Goal: Task Accomplishment & Management: Complete application form

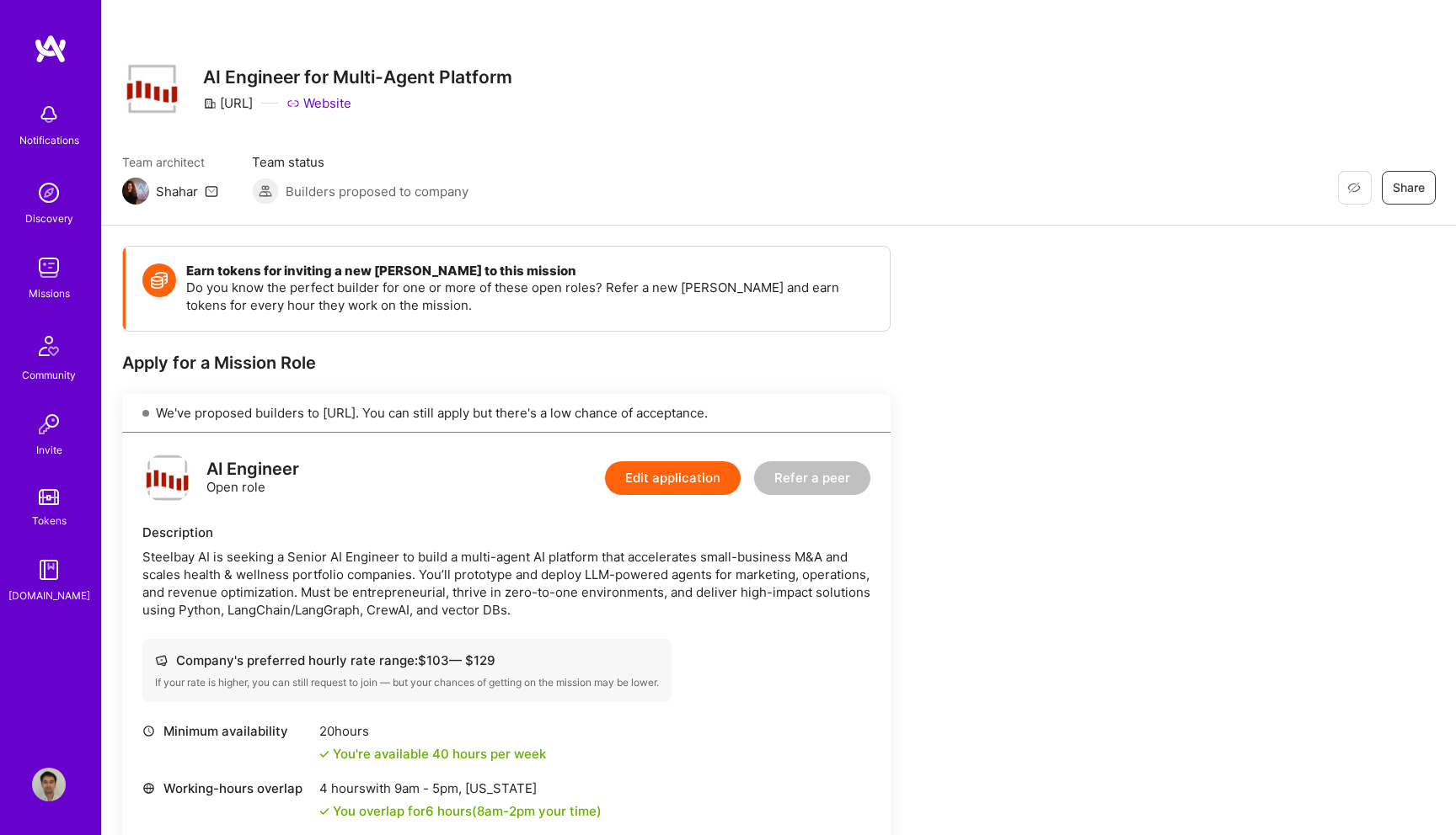
click at [711, 471] on button "Edit application" at bounding box center [672, 479] width 136 height 34
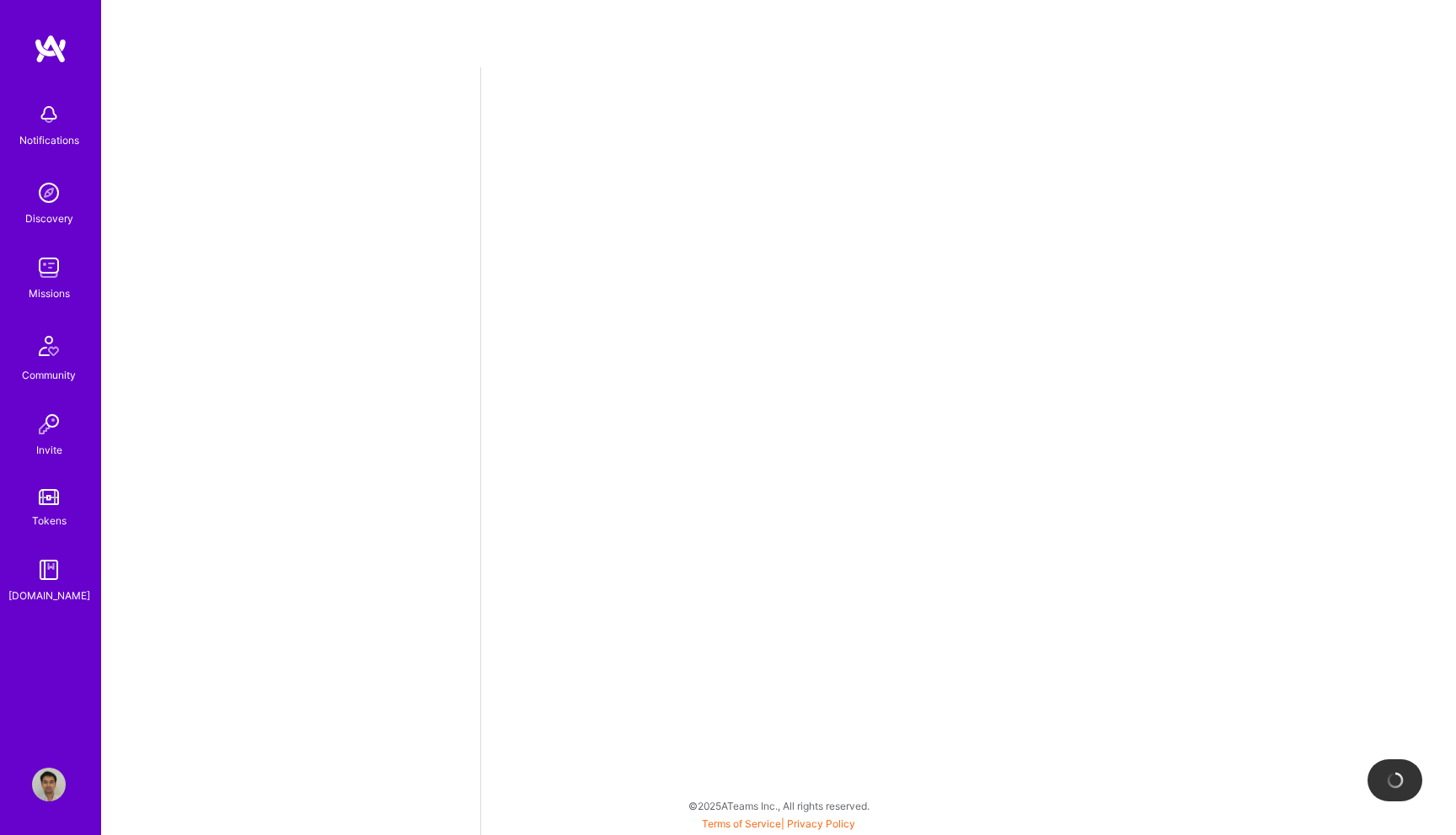
select select "US"
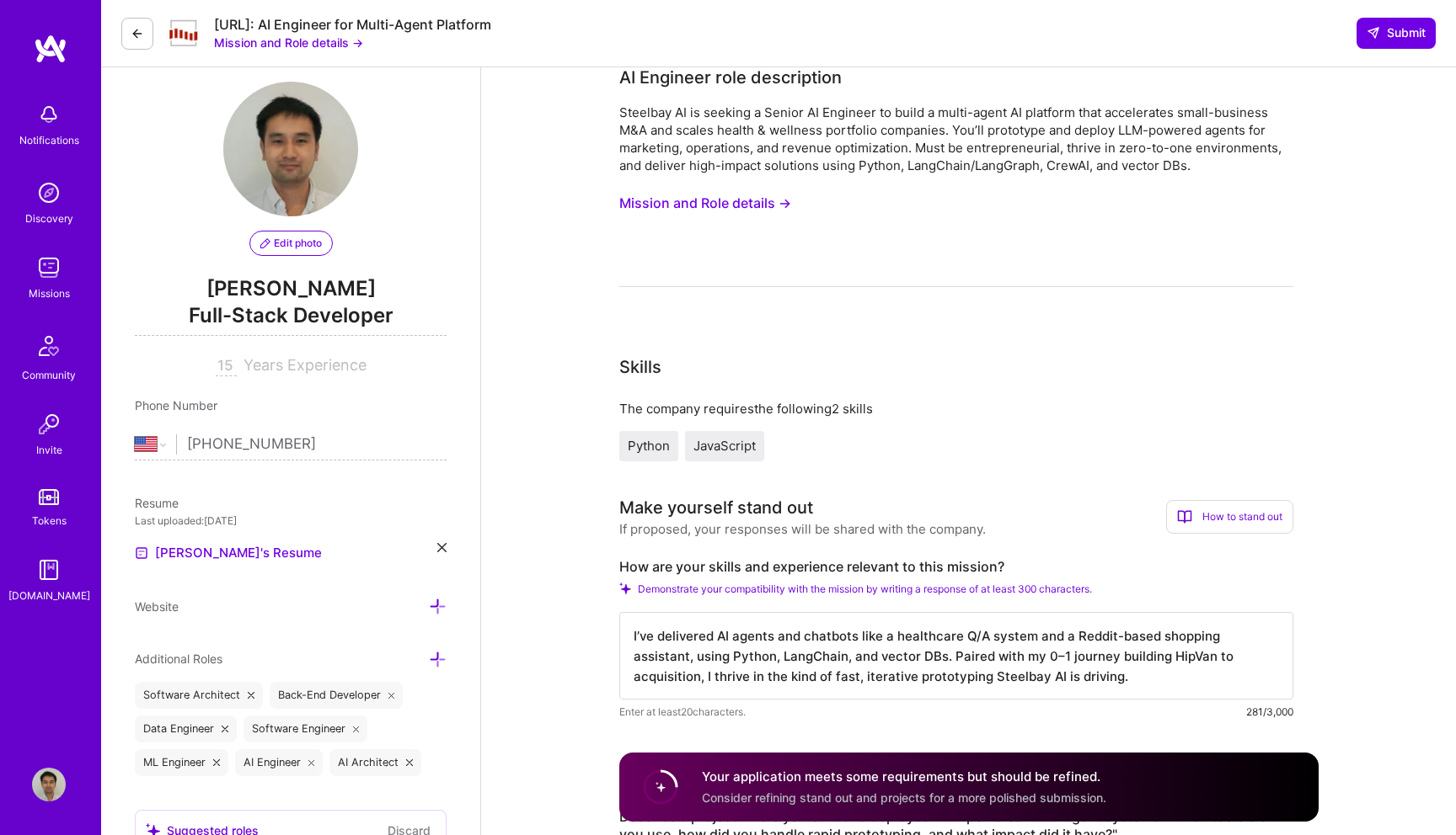
scroll to position [20, 0]
click at [224, 556] on link "[PERSON_NAME]'s Resume" at bounding box center [228, 552] width 187 height 20
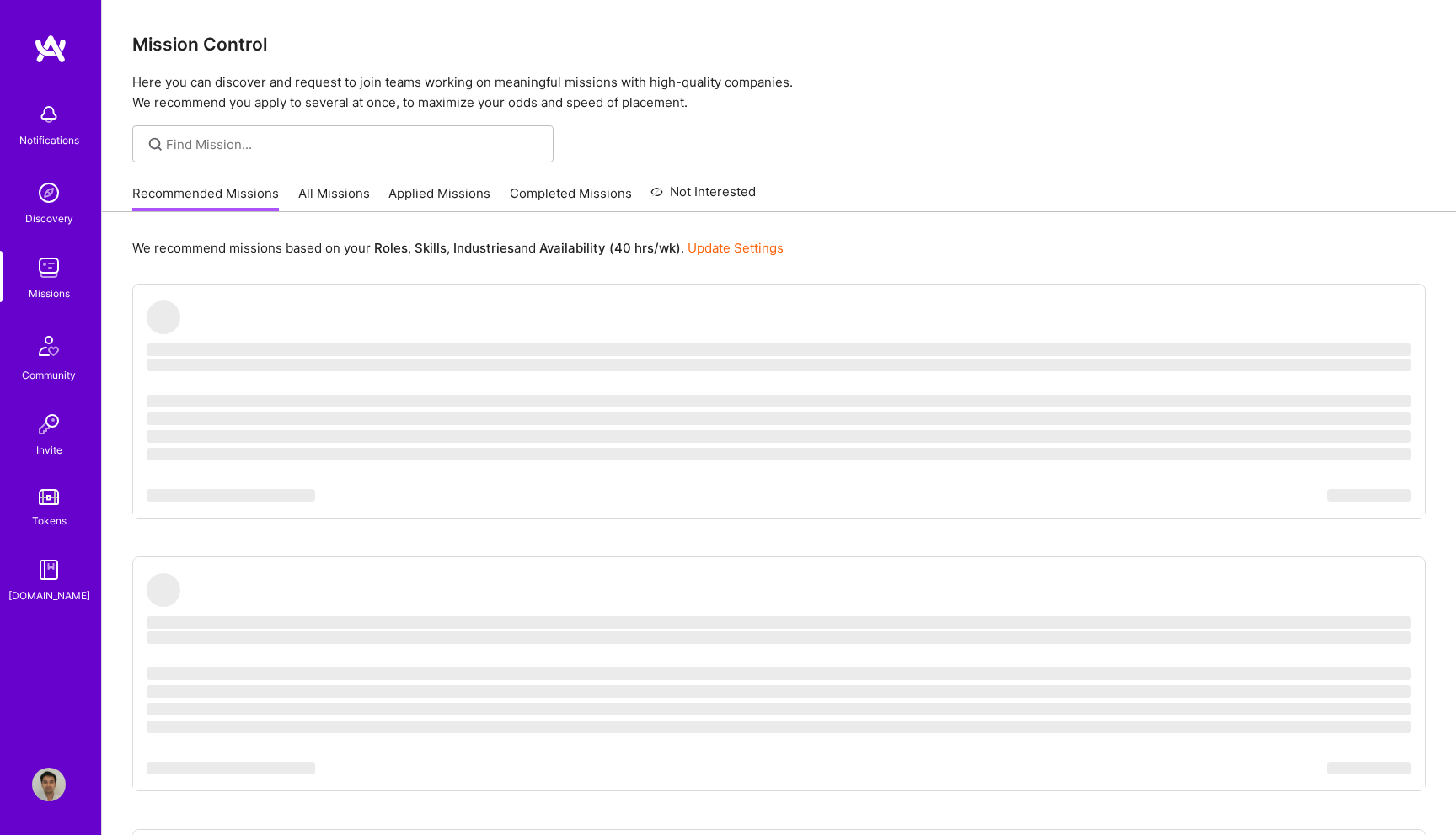
click at [425, 198] on link "Applied Missions" at bounding box center [438, 198] width 102 height 28
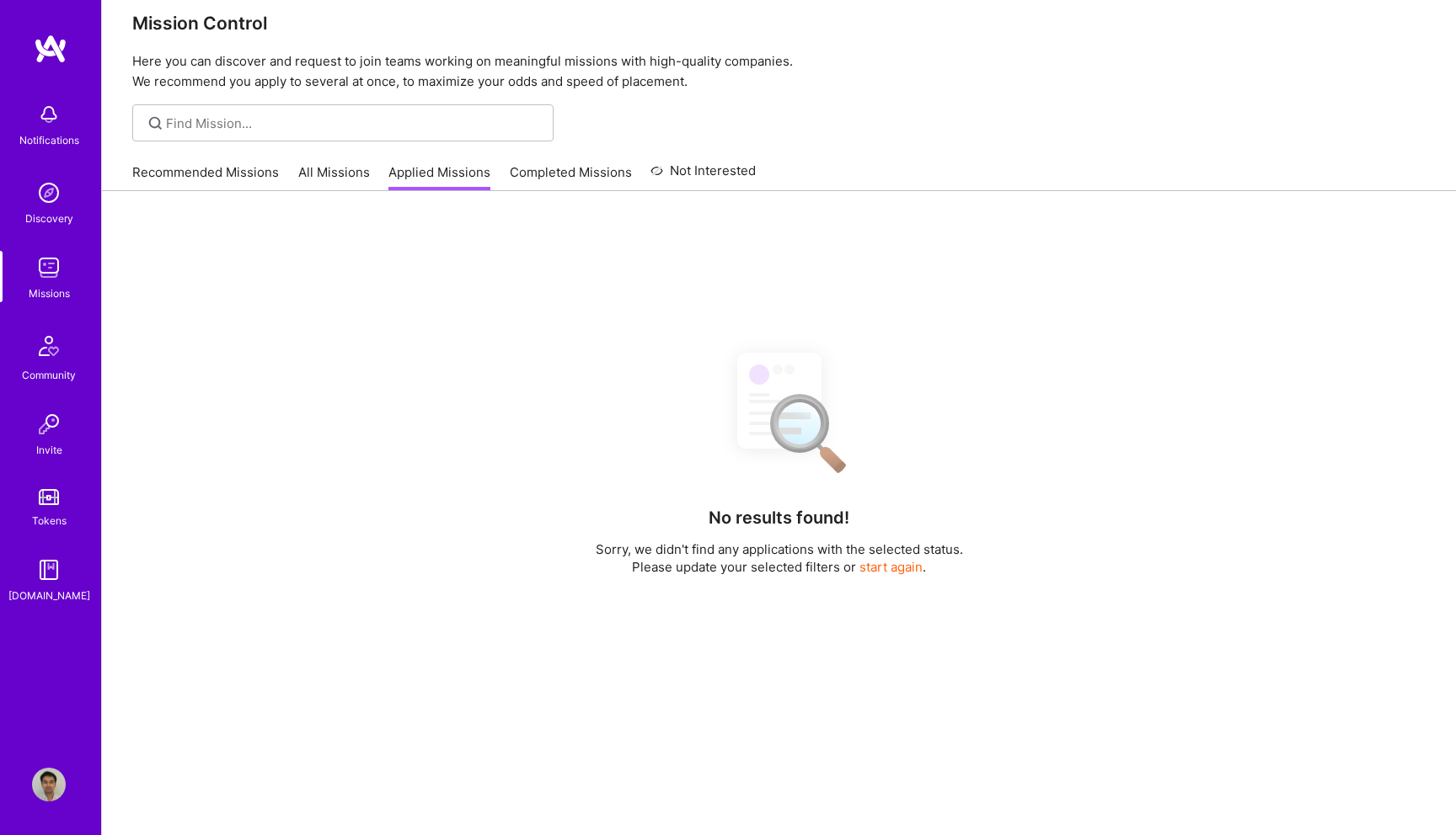
scroll to position [23, 0]
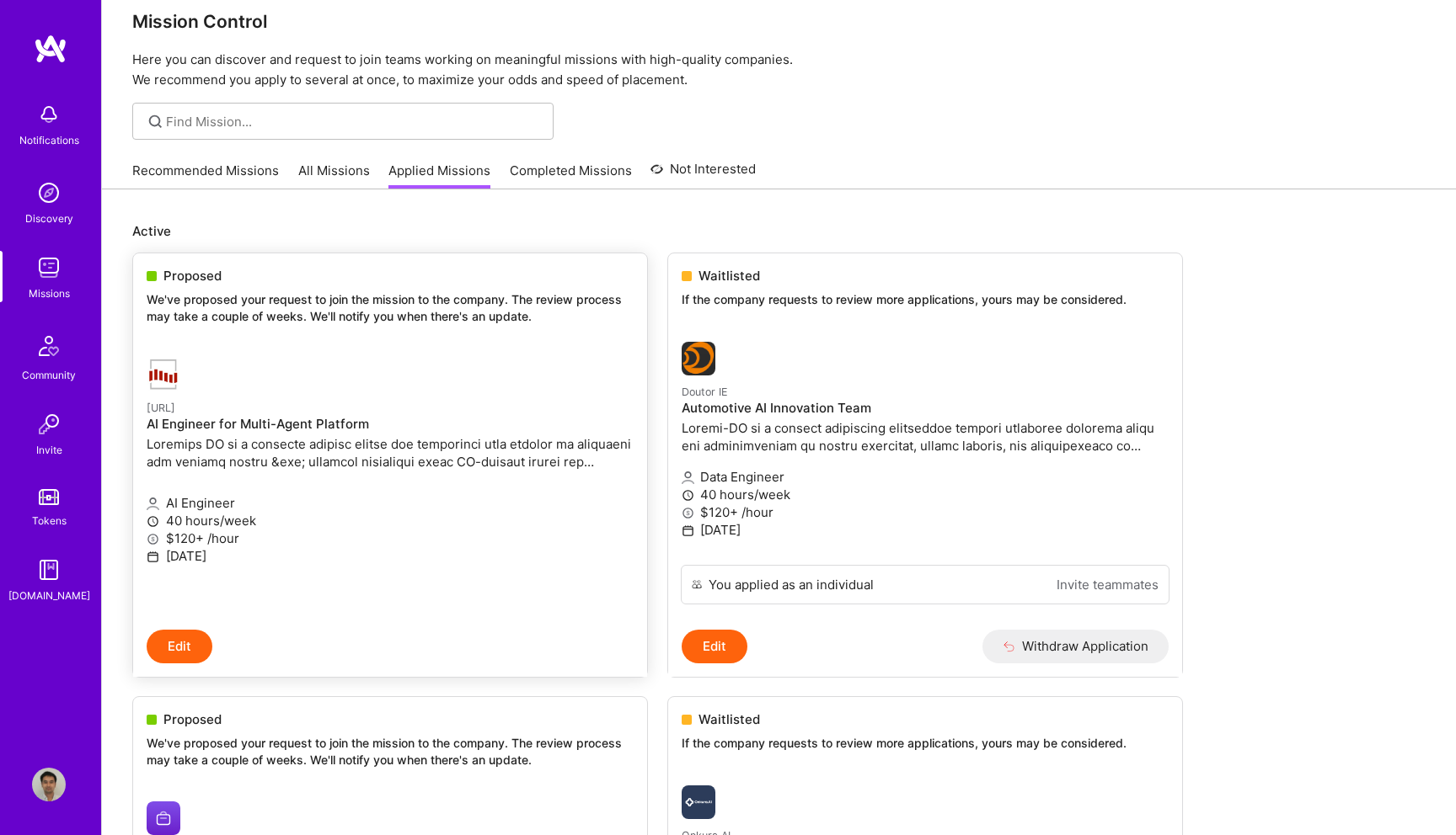
click at [380, 335] on div "Proposed We've proposed your request to join the mission to the company. The re…" at bounding box center [390, 299] width 514 height 91
click at [490, 317] on p "We've proposed your request to join the mission to the company. The review proc…" at bounding box center [390, 308] width 487 height 33
click at [173, 643] on button "Edit" at bounding box center [179, 647] width 65 height 34
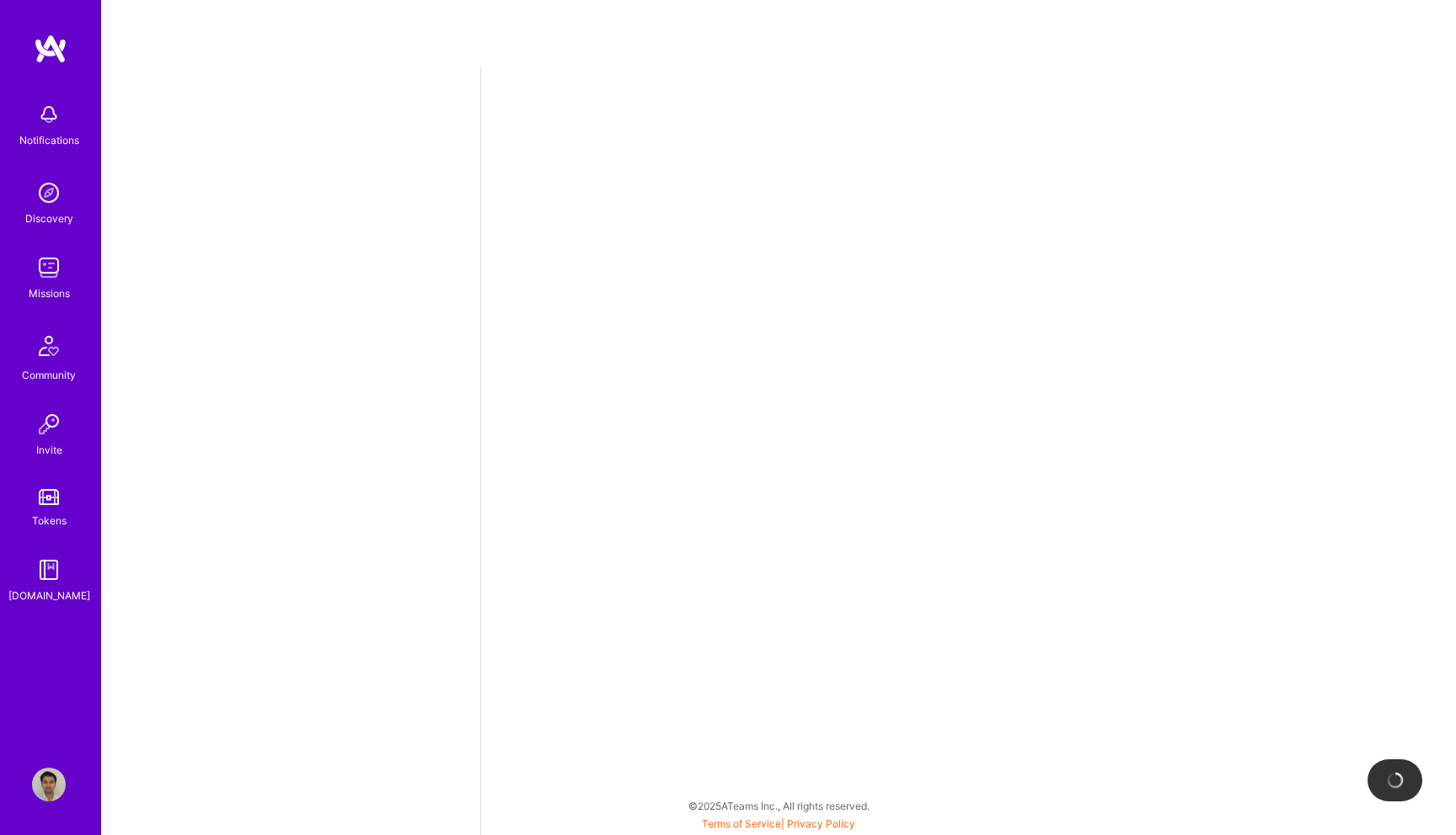
select select "US"
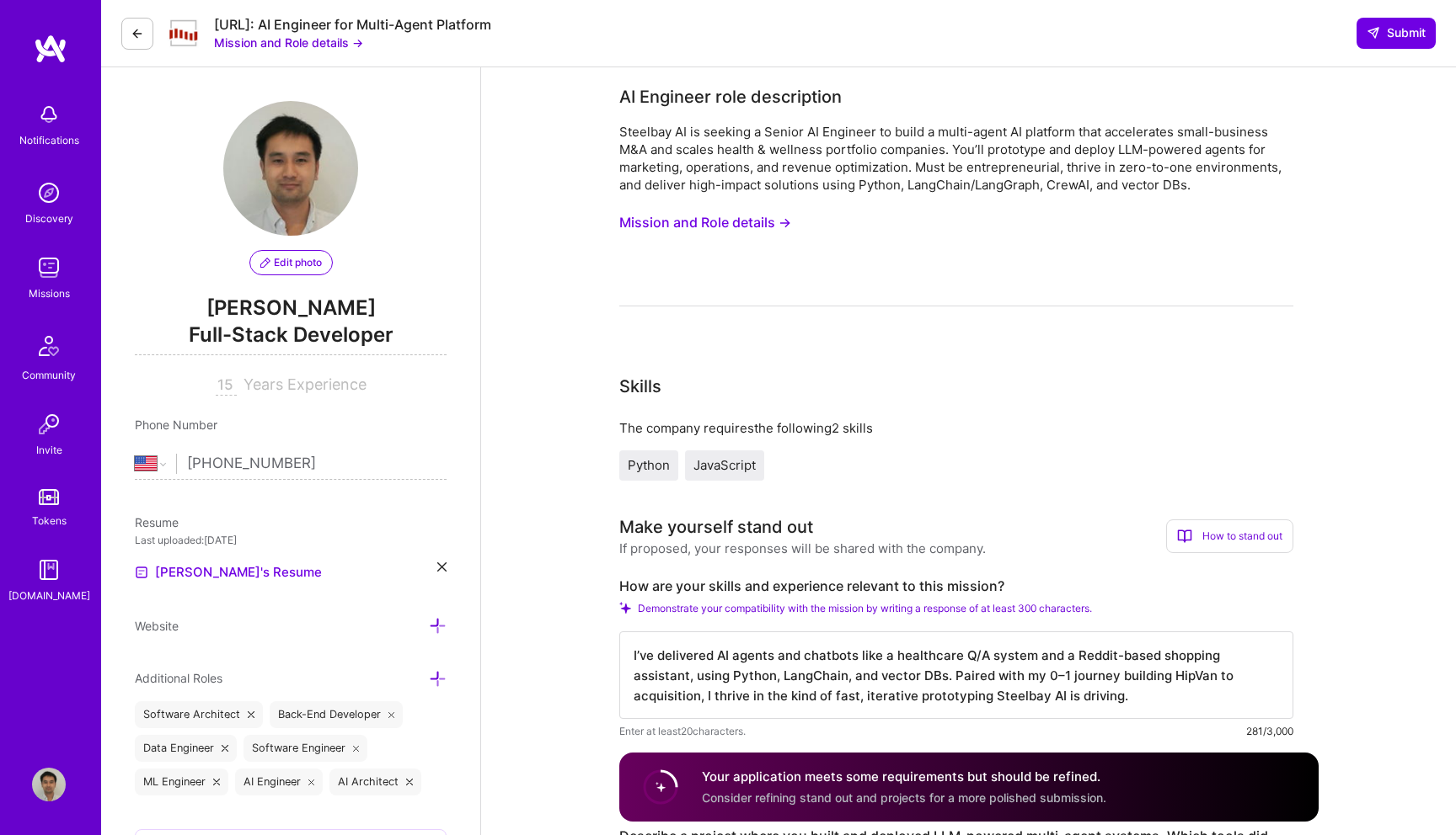
click at [716, 224] on button "Mission and Role details →" at bounding box center [706, 222] width 172 height 31
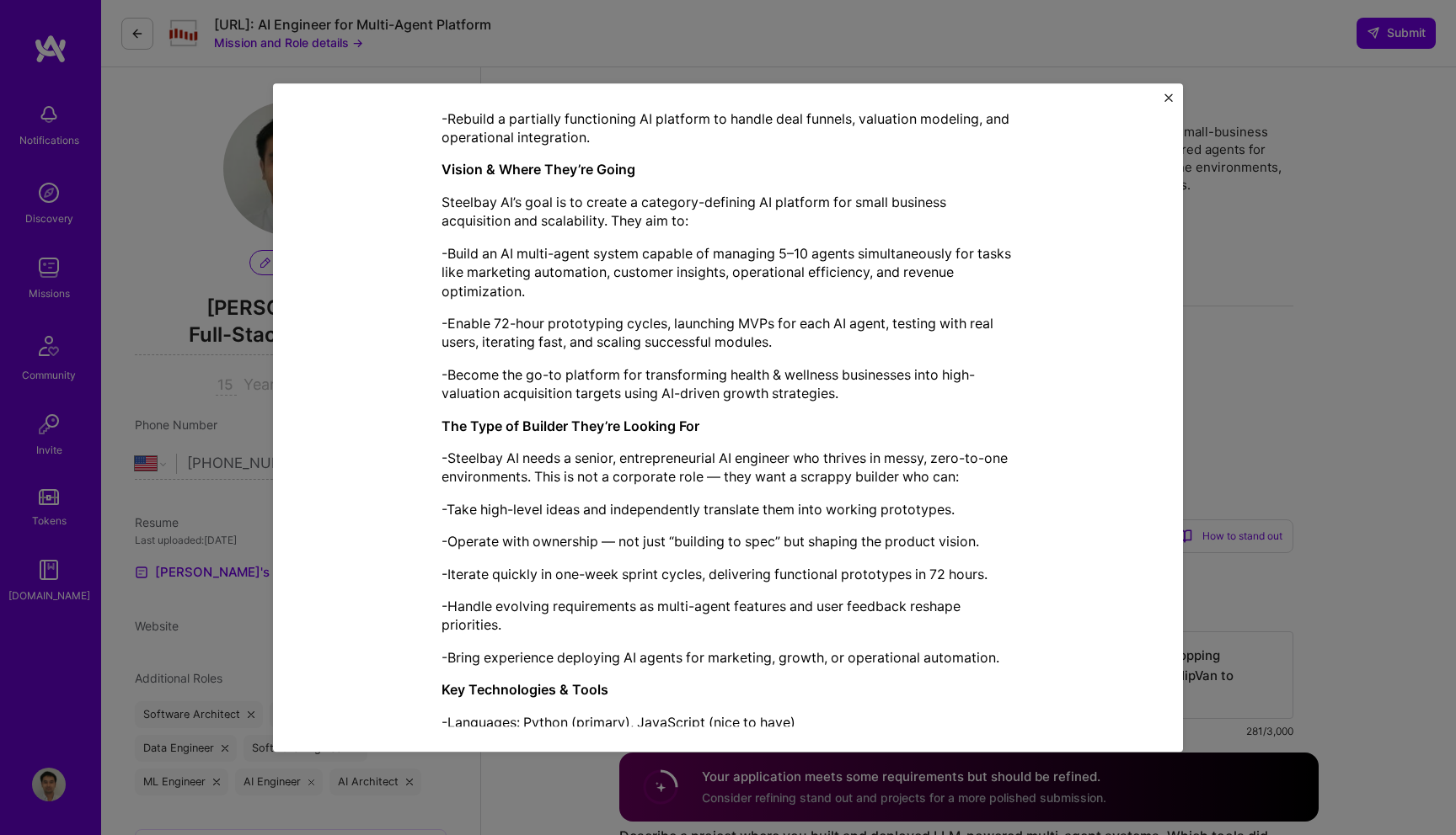
scroll to position [696, 0]
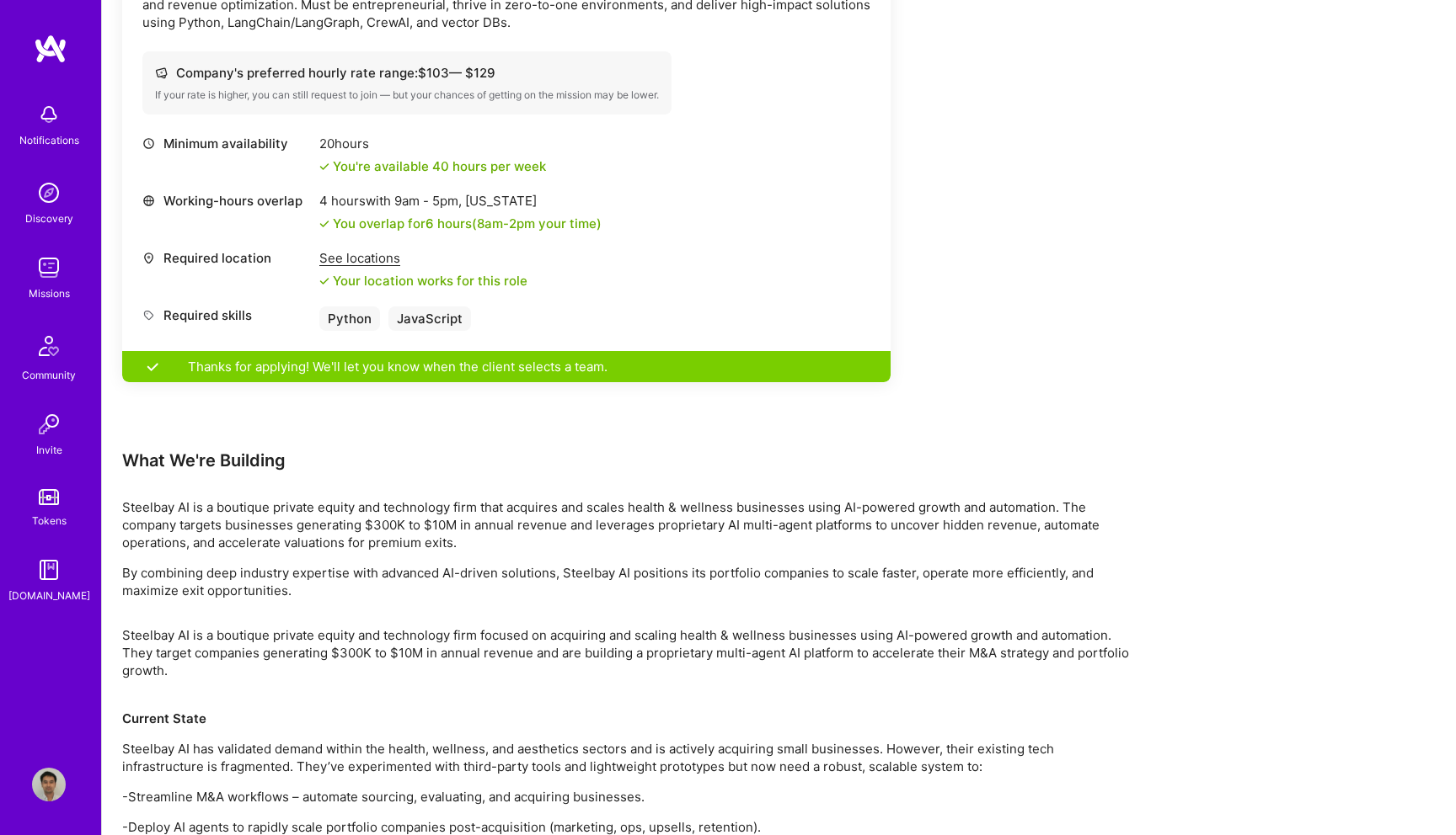
scroll to position [597, 0]
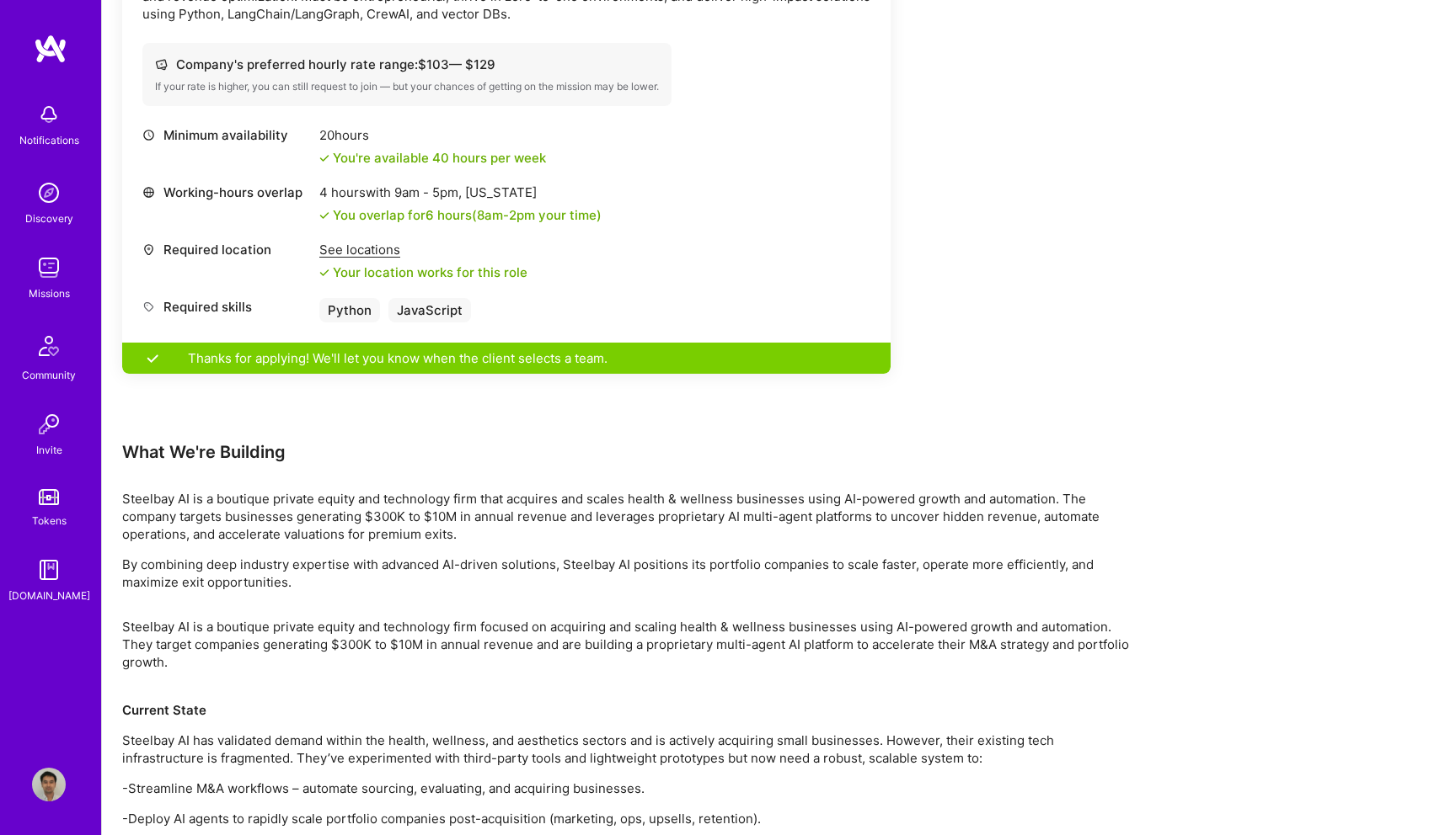
click at [352, 257] on div "See locations" at bounding box center [424, 249] width 208 height 18
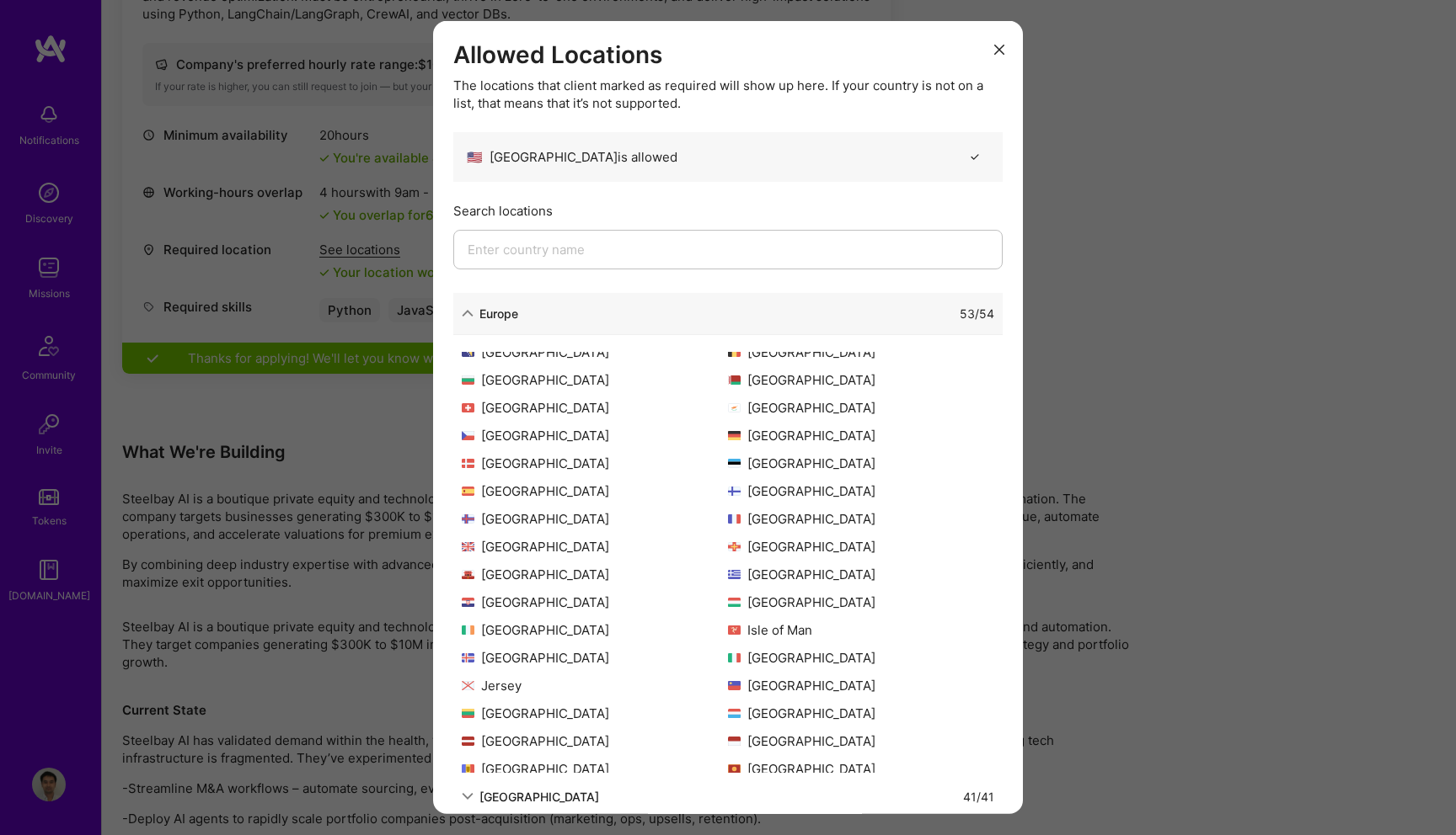
scroll to position [0, 0]
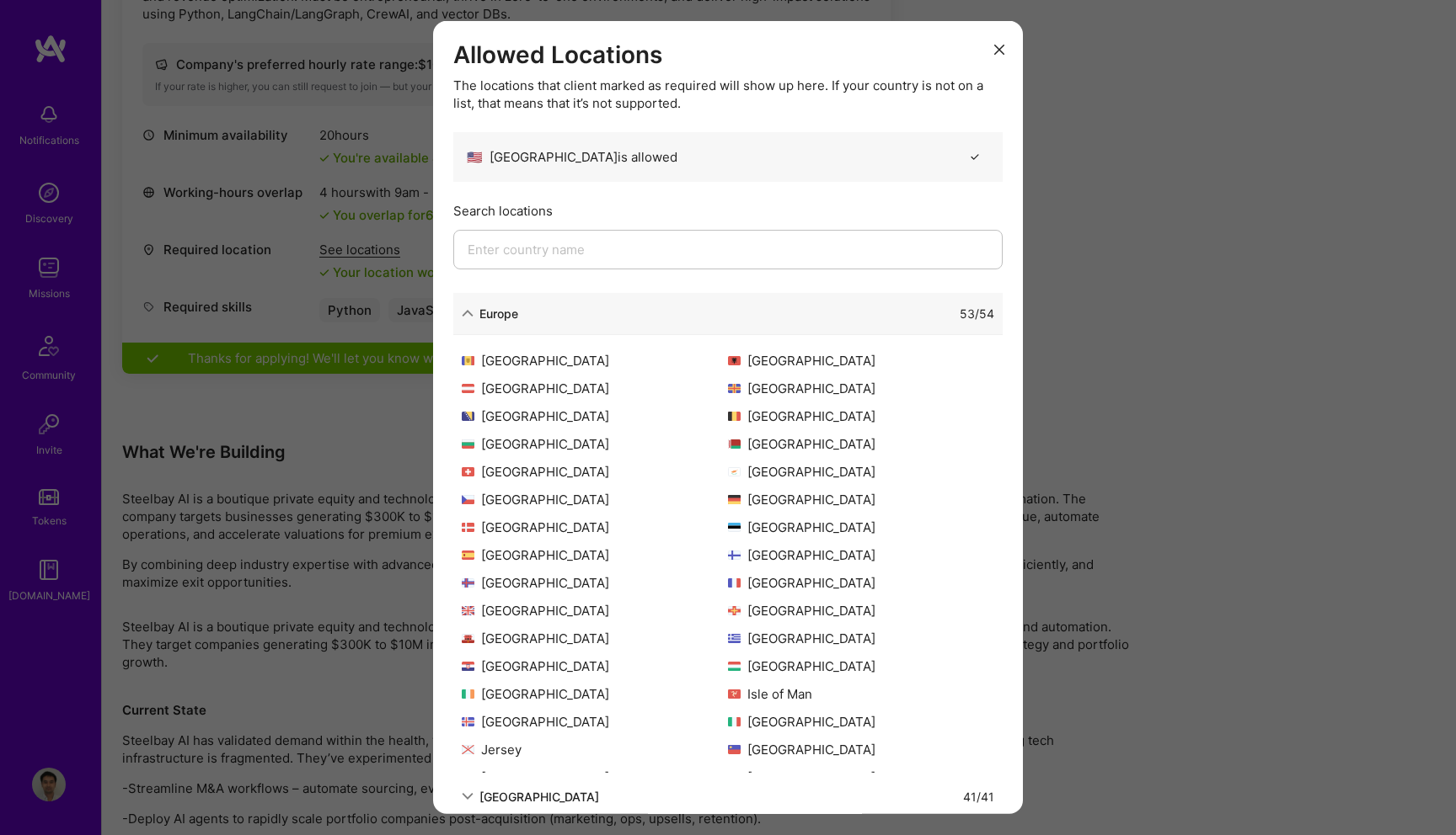
click at [710, 325] on div "Europe 53 / 54" at bounding box center [728, 313] width 549 height 43
click at [648, 320] on div "53 / 54" at bounding box center [756, 313] width 476 height 18
click at [463, 308] on icon "modal" at bounding box center [468, 314] width 12 height 12
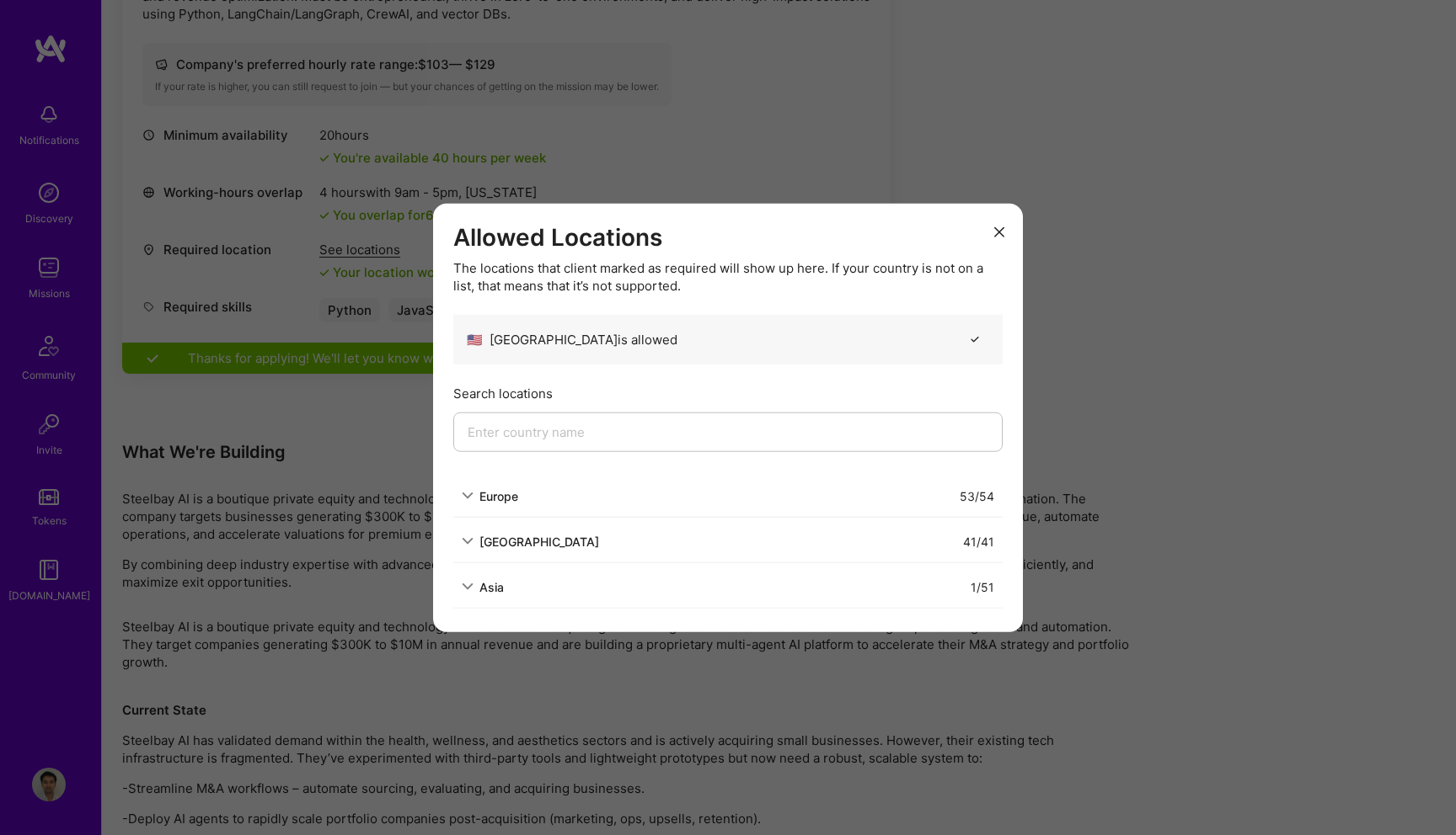
click at [416, 635] on div "Allowed Locations The locations that client marked as required will show up her…" at bounding box center [728, 418] width 1456 height 835
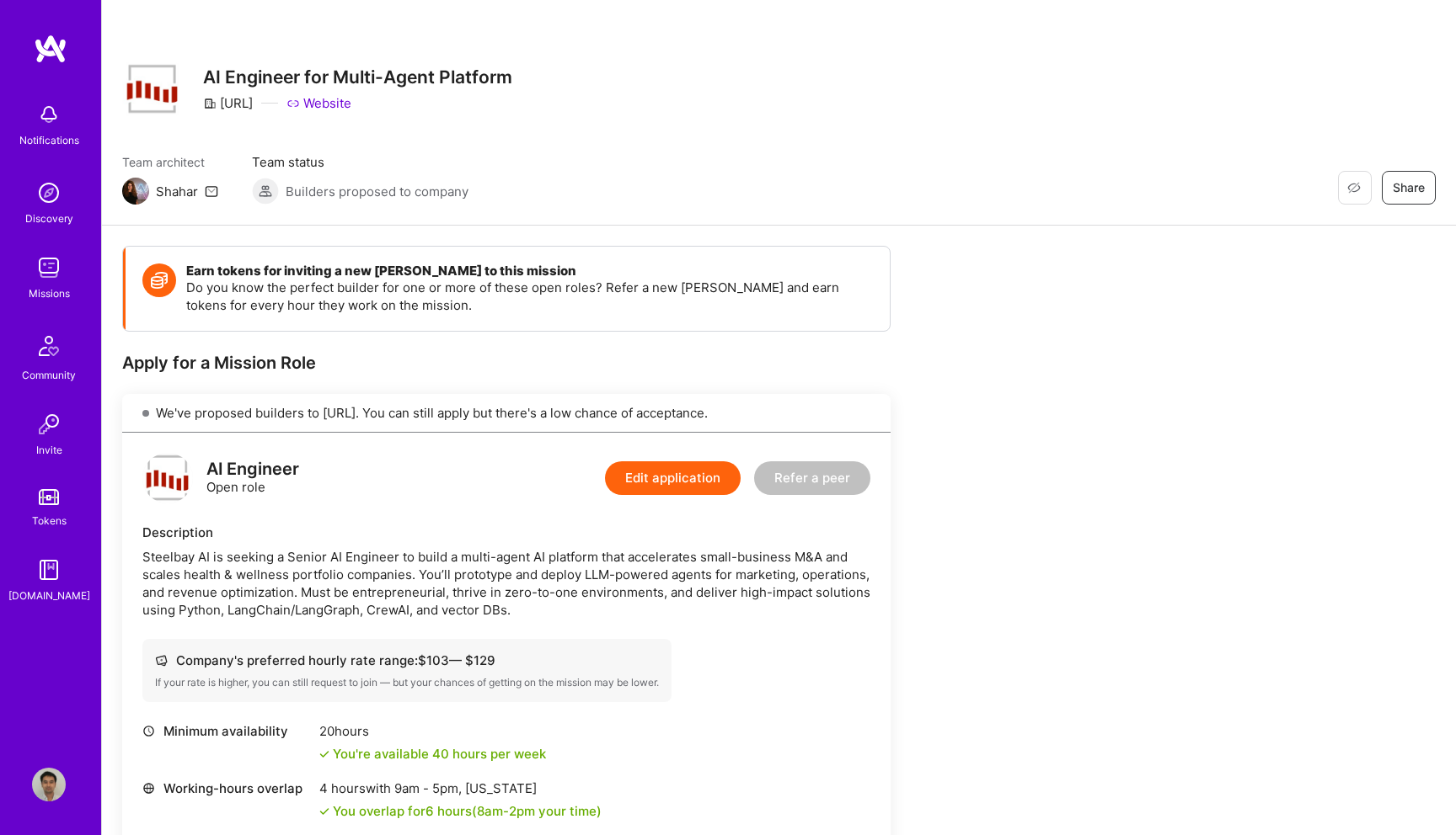
click at [39, 121] on img at bounding box center [49, 115] width 34 height 34
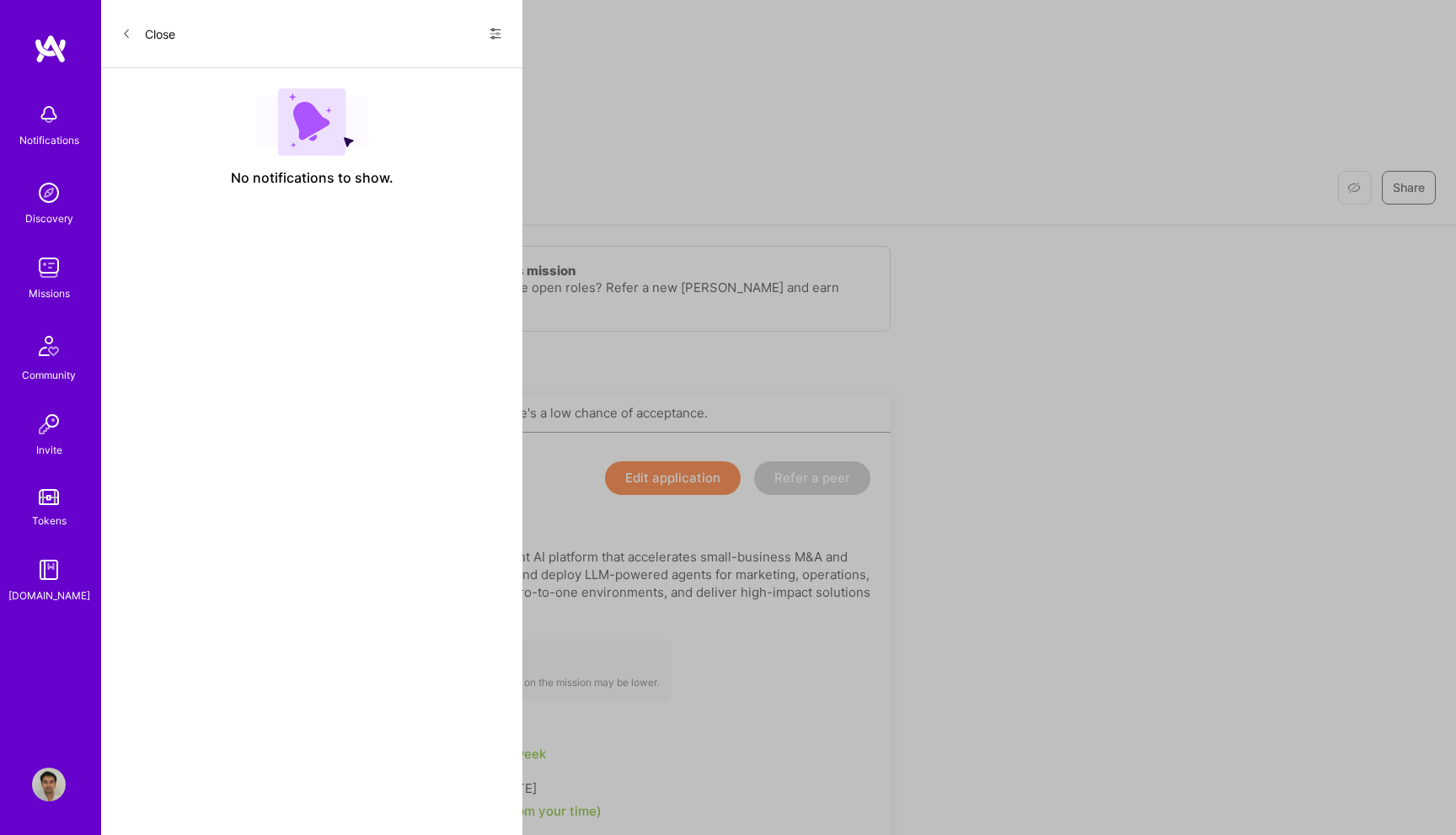
click at [479, 36] on div "Show all notifications Show unread notifications only" at bounding box center [488, 33] width 27 height 27
click at [490, 36] on icon at bounding box center [496, 34] width 14 height 14
click at [400, 67] on span "Show all notifications" at bounding box center [377, 68] width 117 height 17
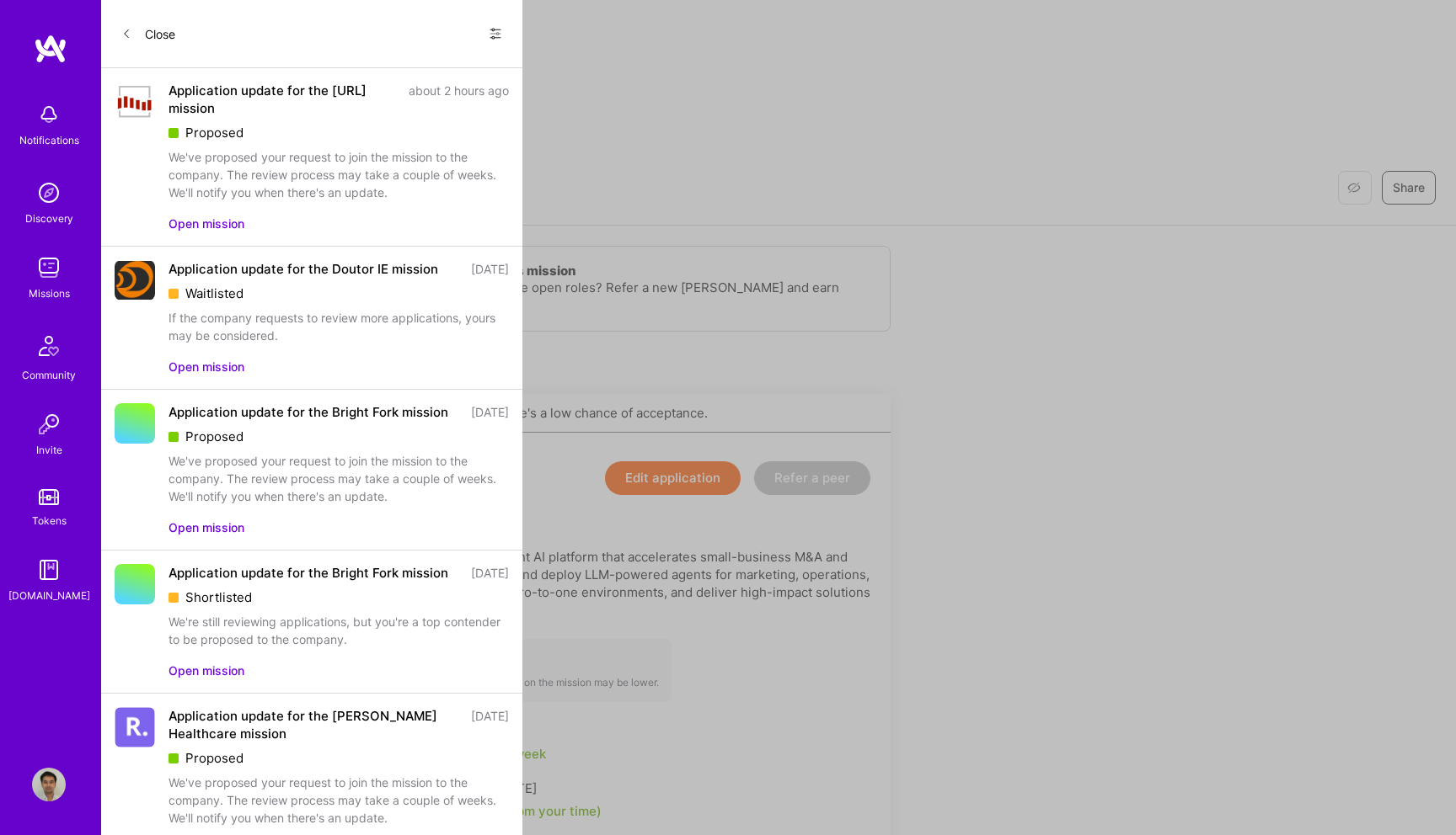
click at [208, 232] on button "Open mission" at bounding box center [206, 224] width 76 height 18
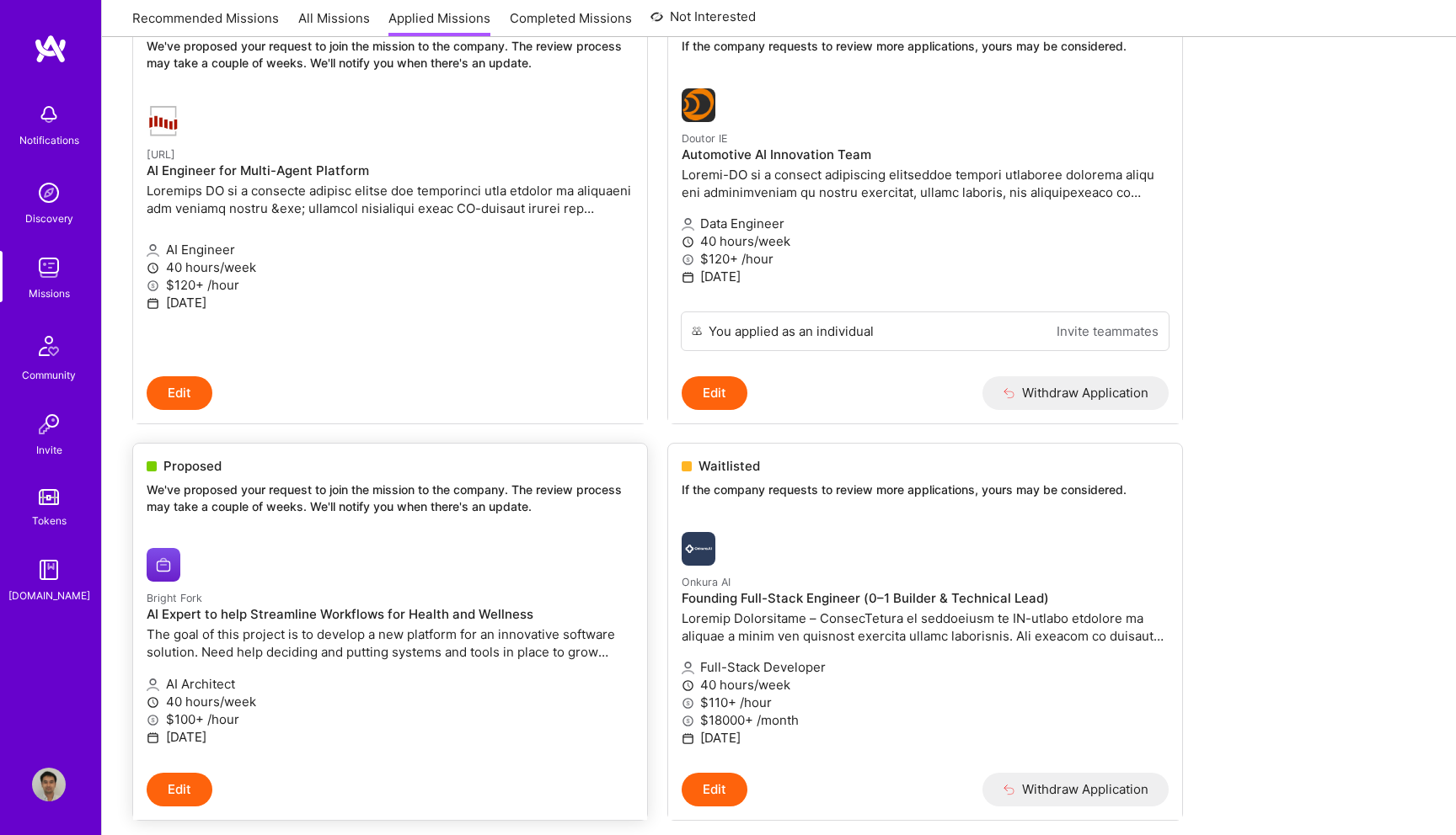
scroll to position [272, 0]
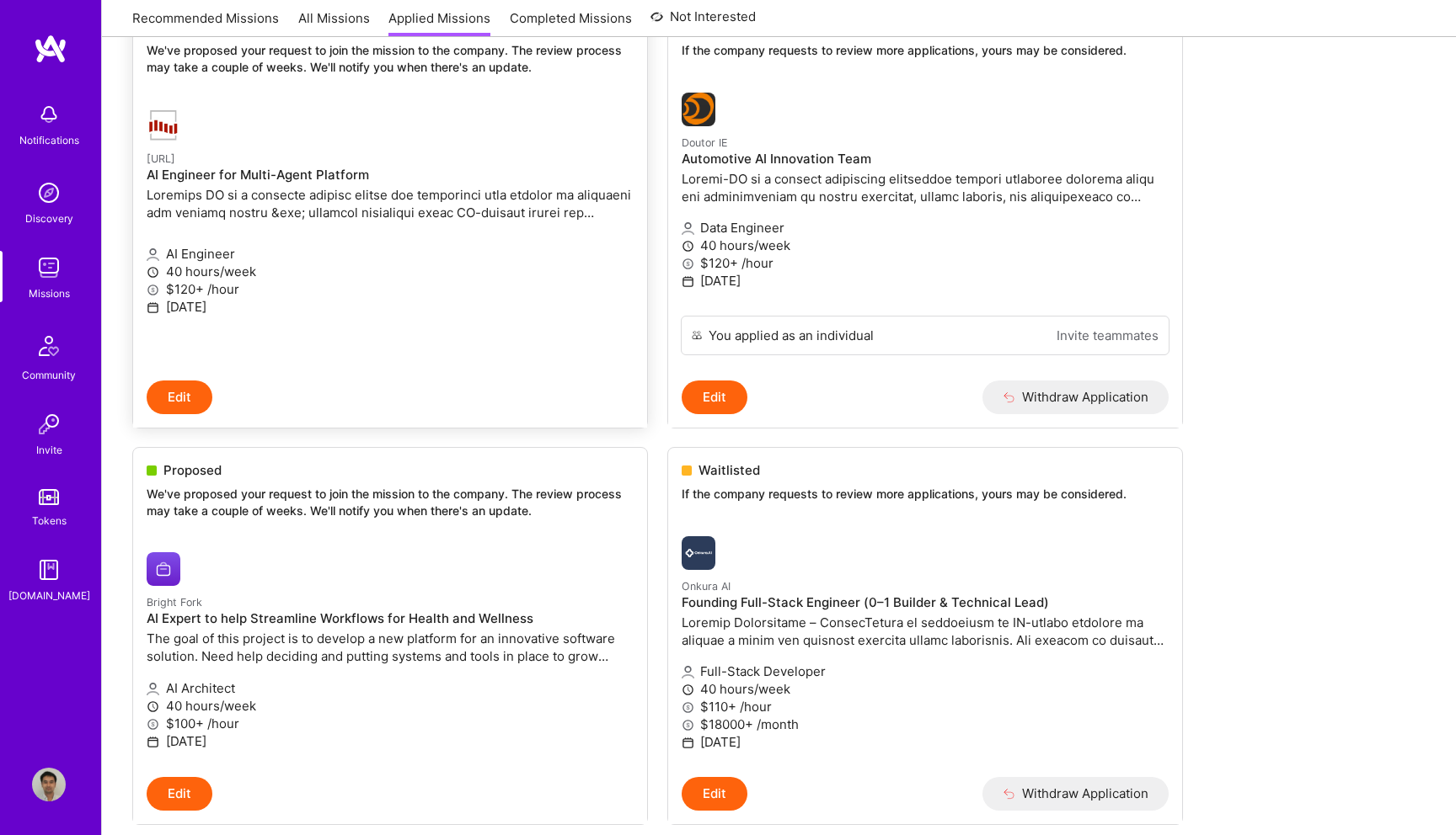
click at [310, 206] on p at bounding box center [390, 204] width 487 height 36
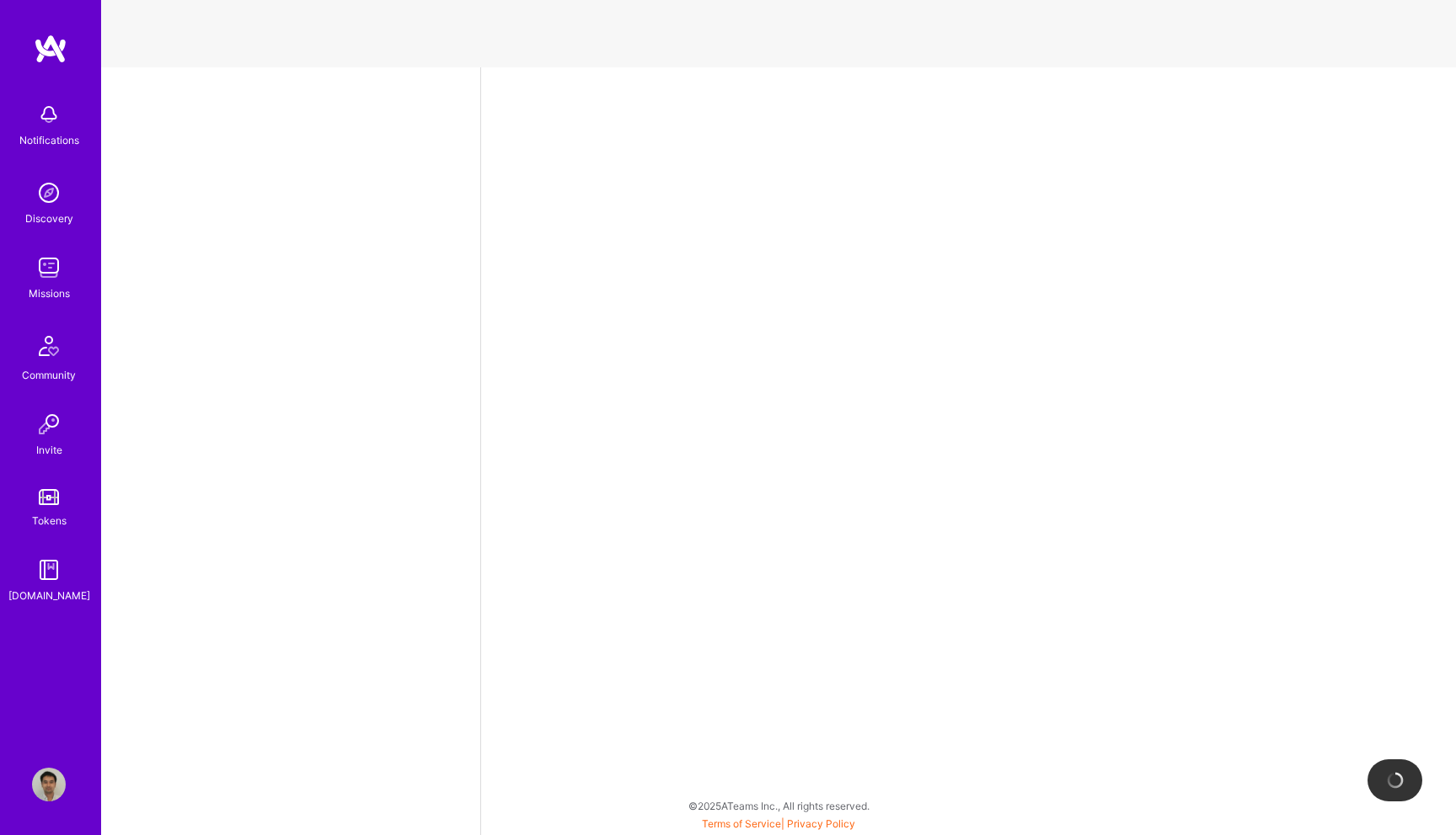
select select "US"
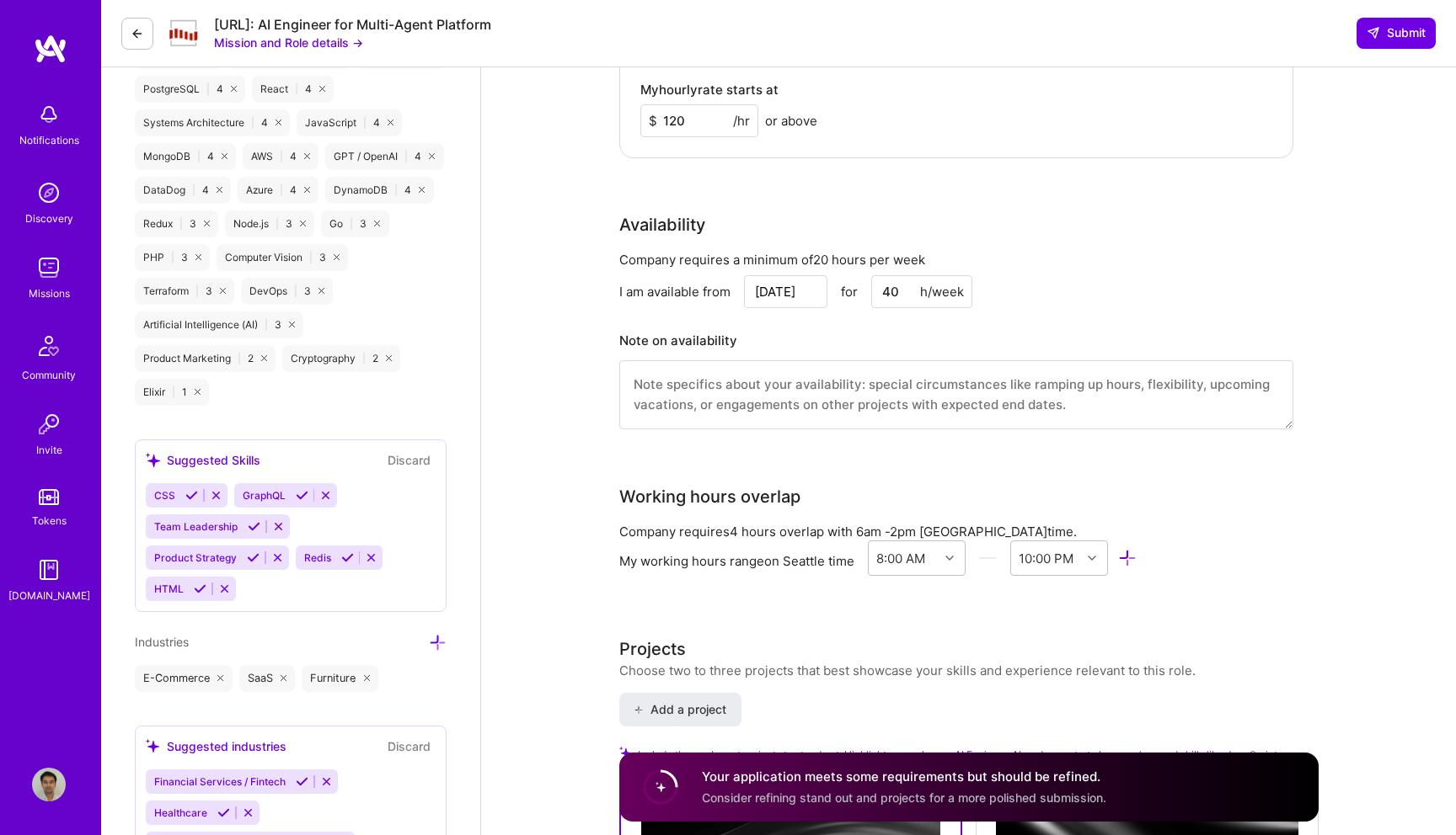
scroll to position [1350, 0]
click at [301, 41] on button "Mission and Role details →" at bounding box center [288, 43] width 149 height 18
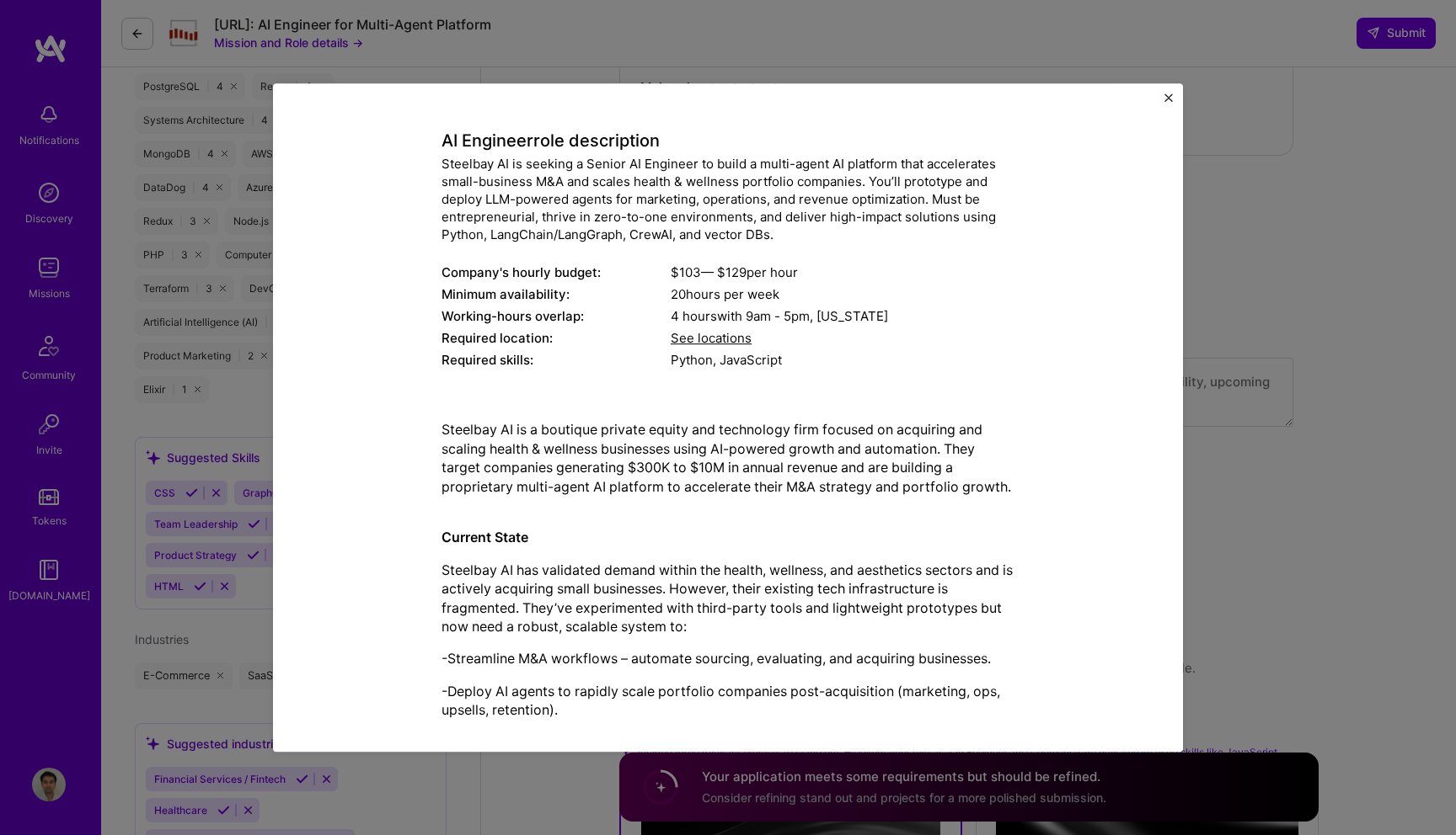
scroll to position [69, 0]
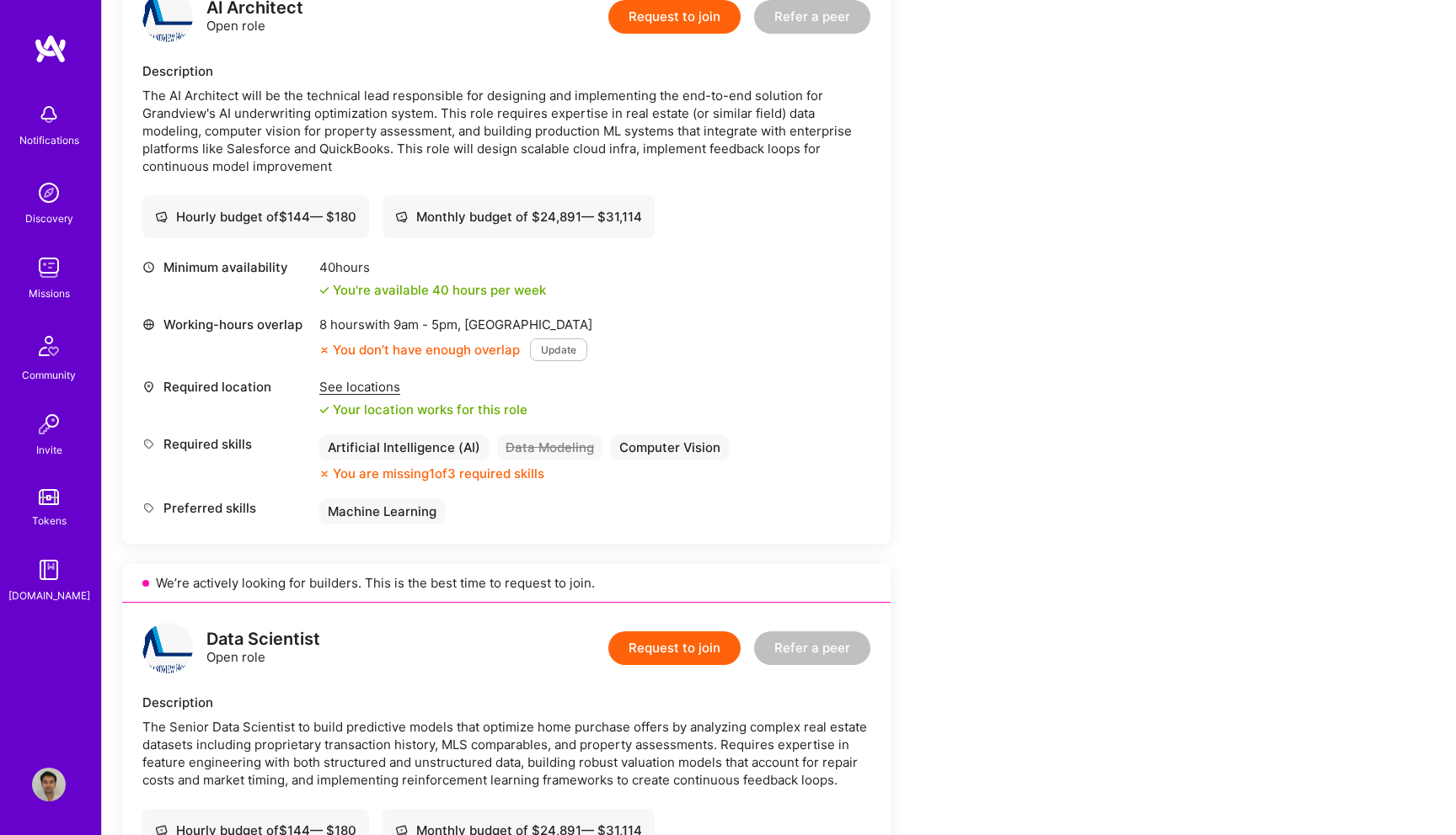
scroll to position [457, 0]
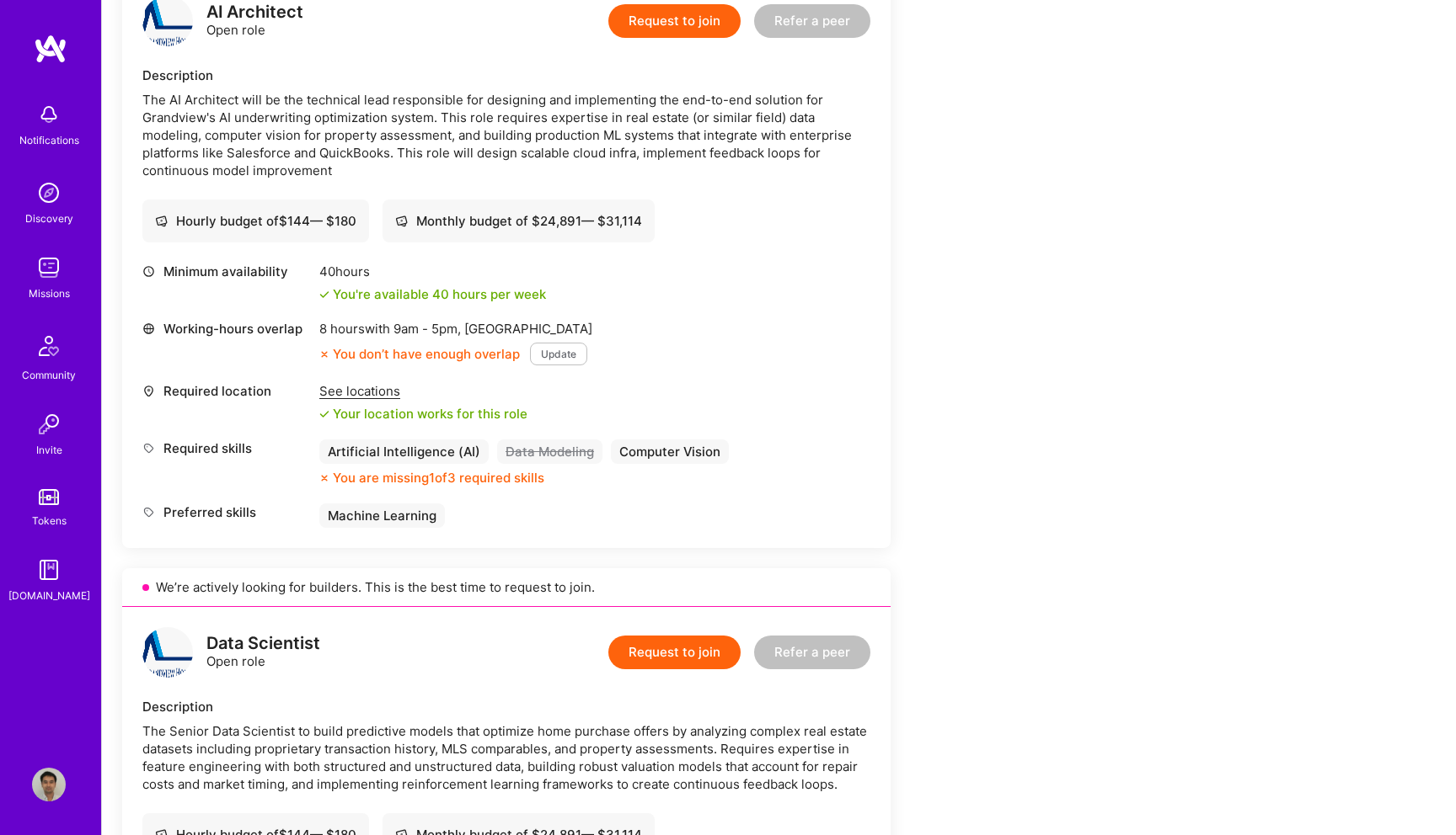
click at [553, 363] on button "Update" at bounding box center [558, 353] width 57 height 23
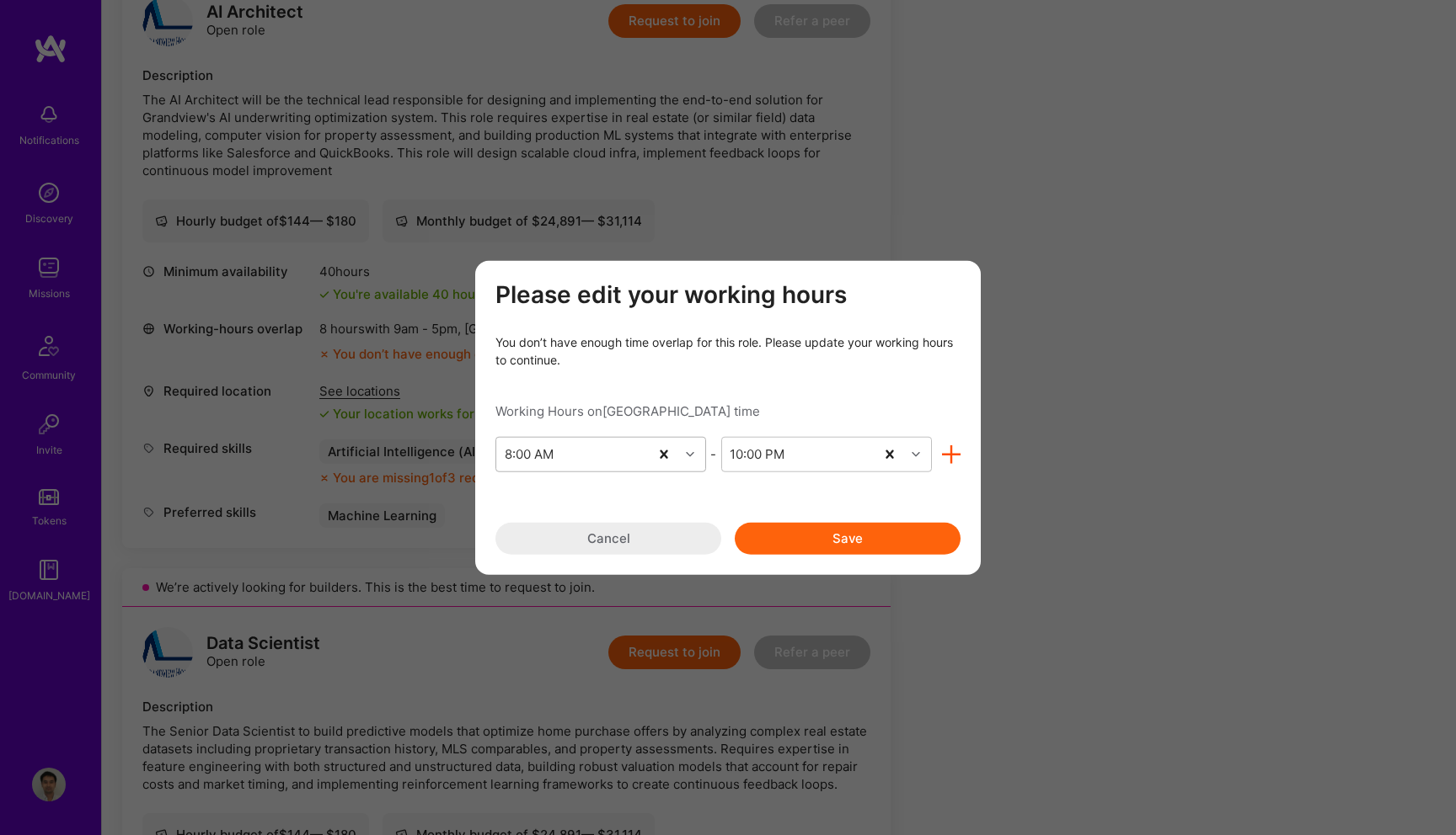
click at [694, 454] on icon "modal" at bounding box center [690, 454] width 9 height 9
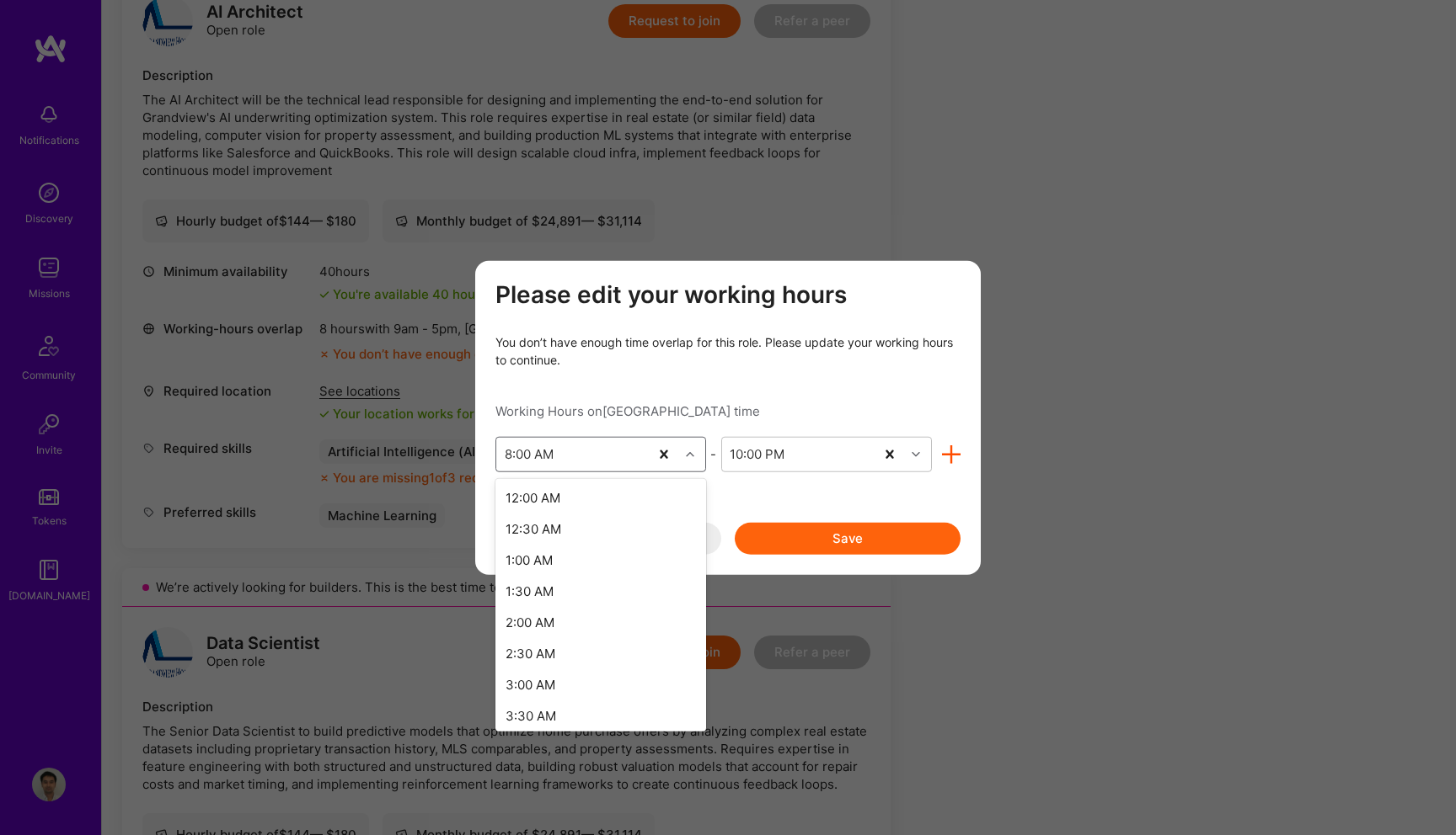
scroll to position [291, 0]
click at [559, 576] on div "6:00 AM" at bounding box center [601, 580] width 211 height 31
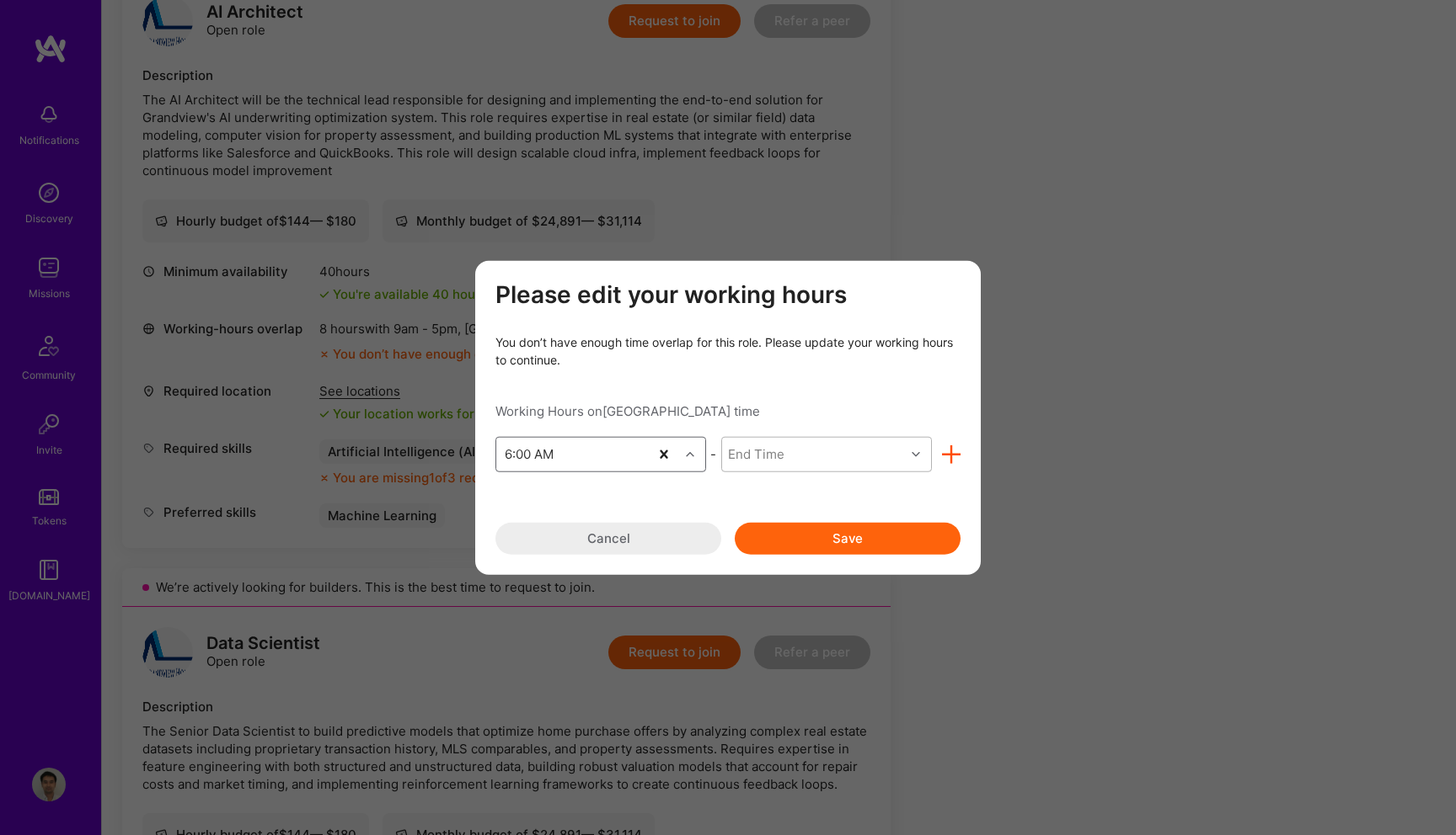
click at [910, 453] on div "modal" at bounding box center [918, 454] width 26 height 22
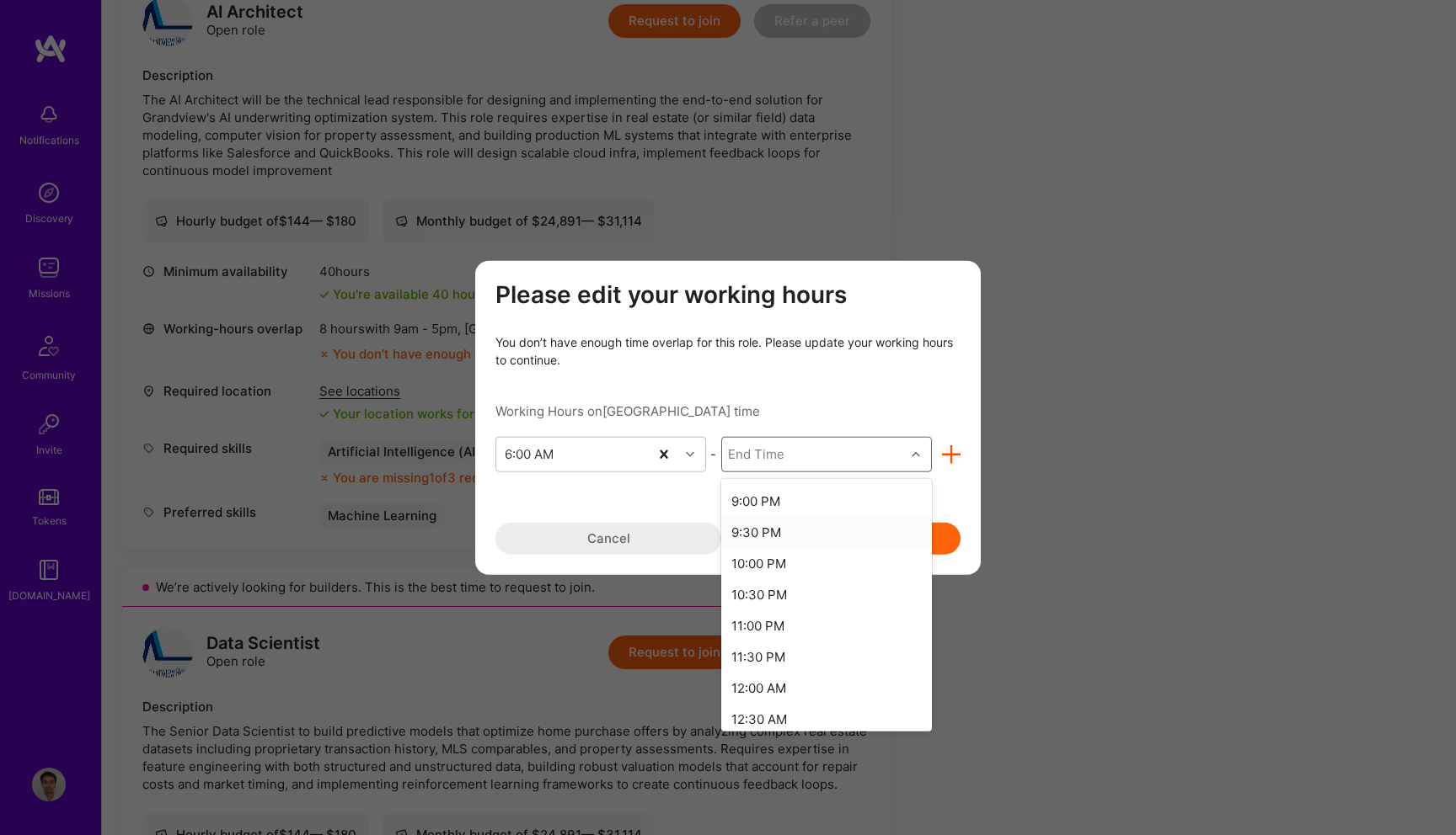
scroll to position [938, 0]
click at [776, 553] on div "10:00 PM" at bounding box center [826, 556] width 211 height 31
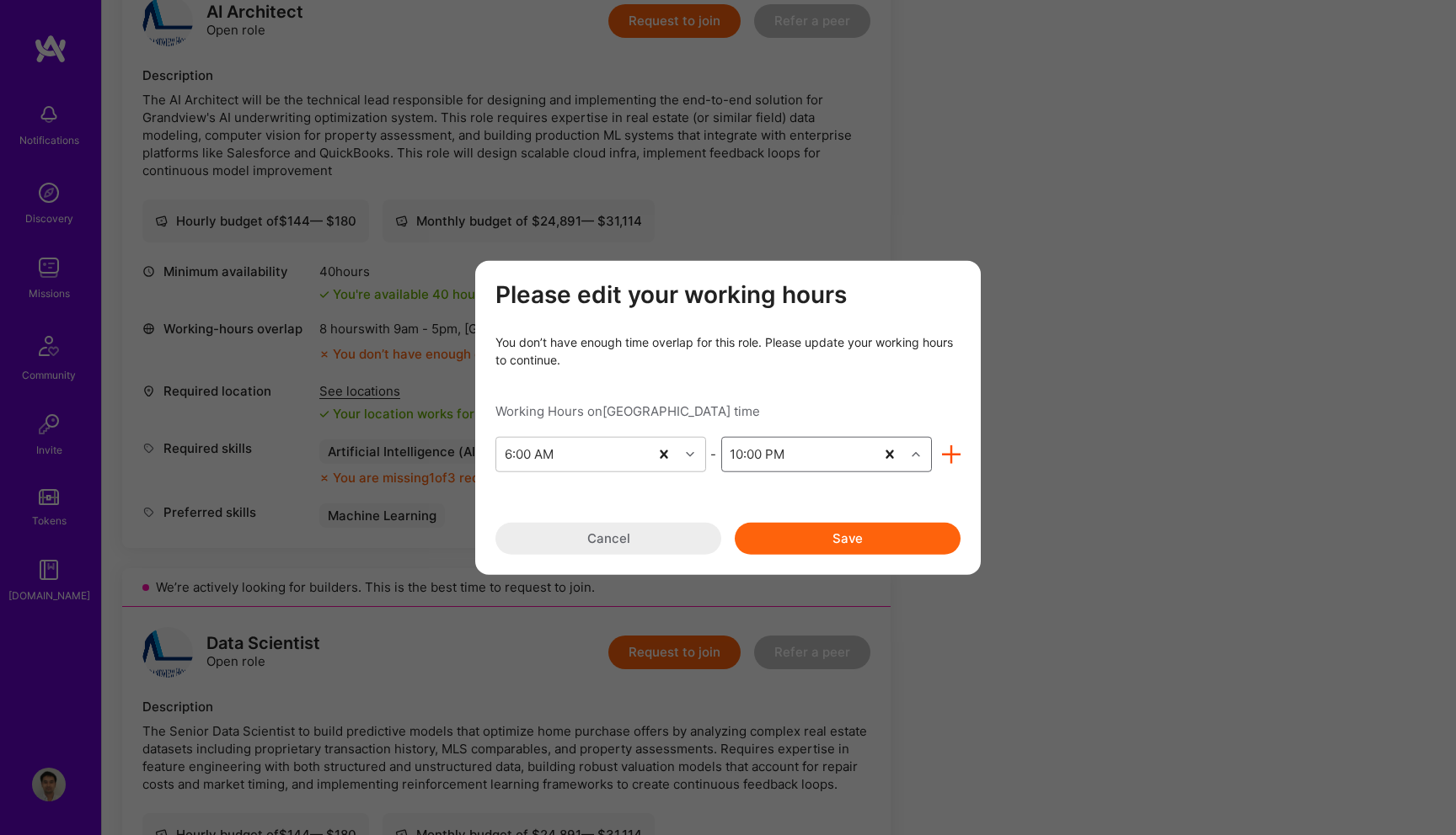
click at [891, 535] on button "Save" at bounding box center [847, 538] width 226 height 32
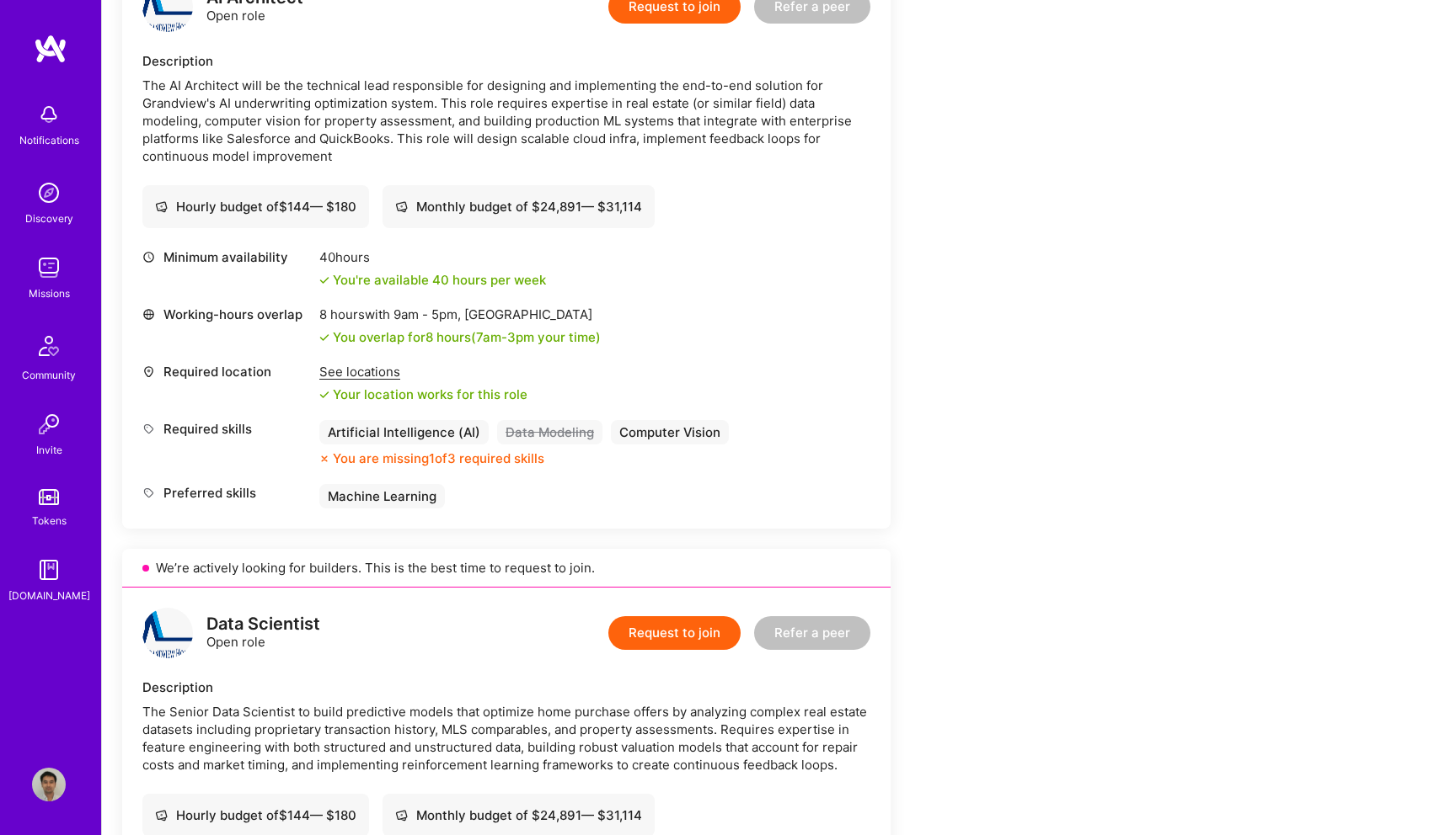
scroll to position [454, 0]
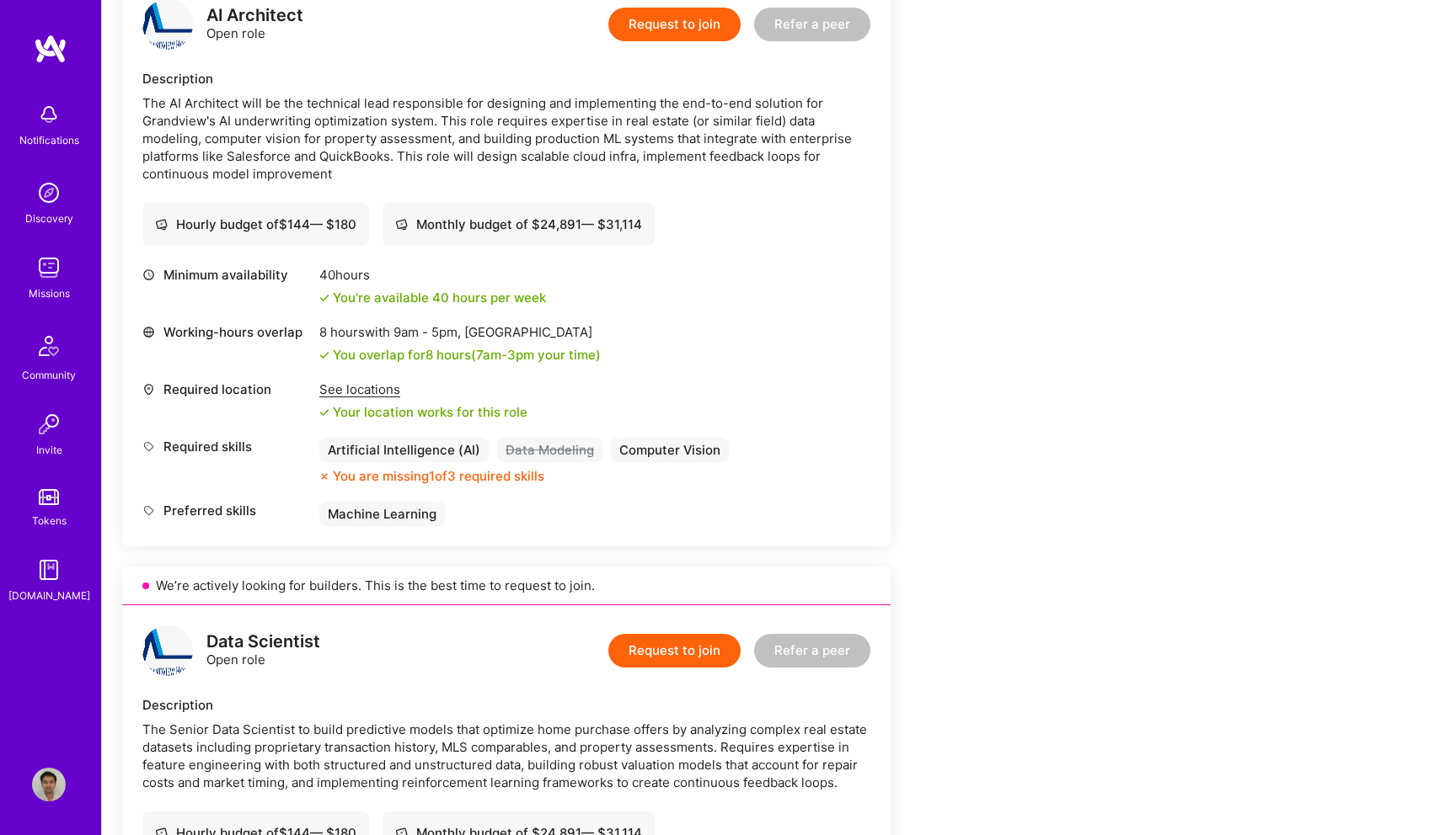
click at [664, 26] on button "Request to join" at bounding box center [675, 25] width 133 height 34
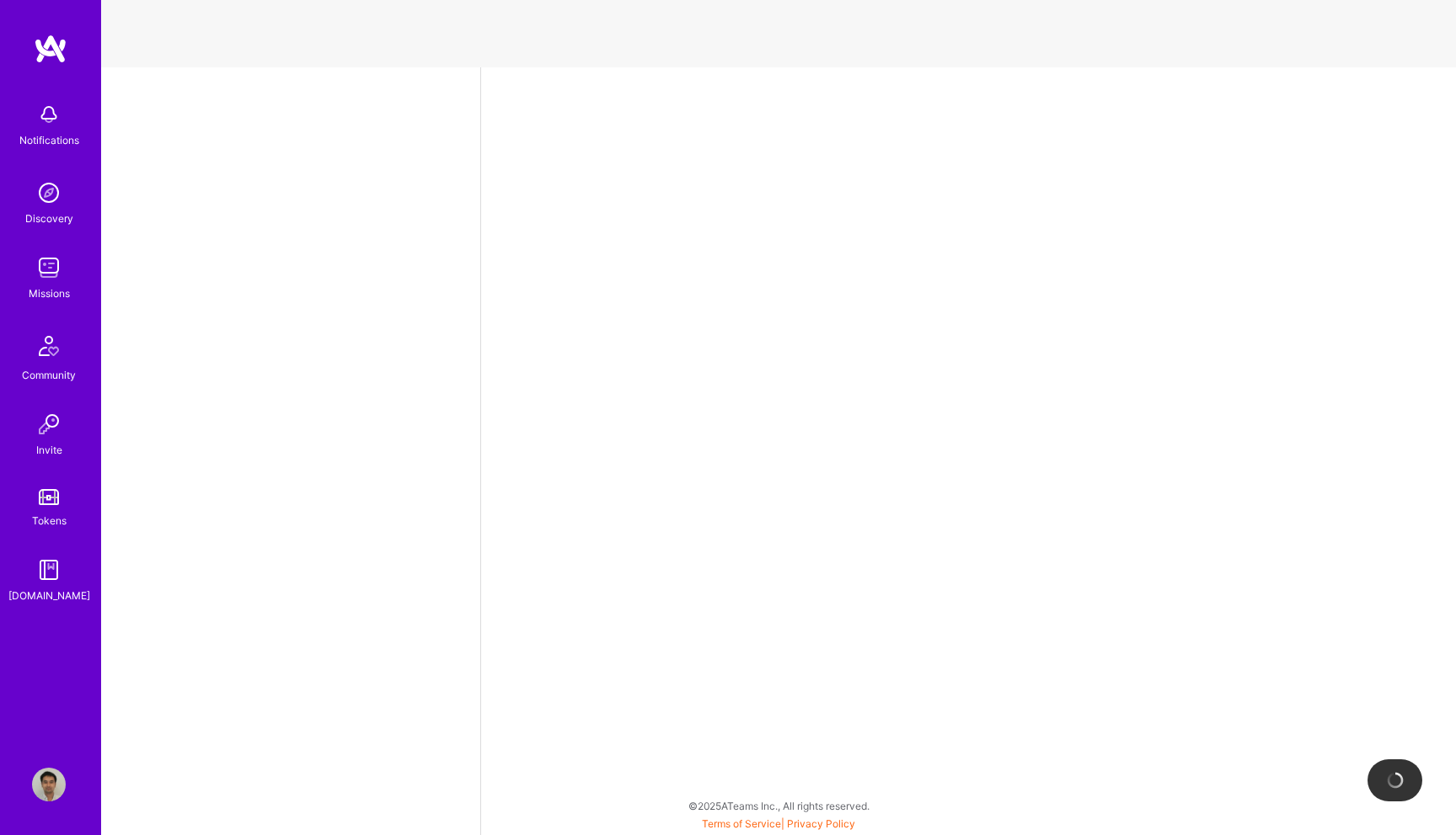
select select "US"
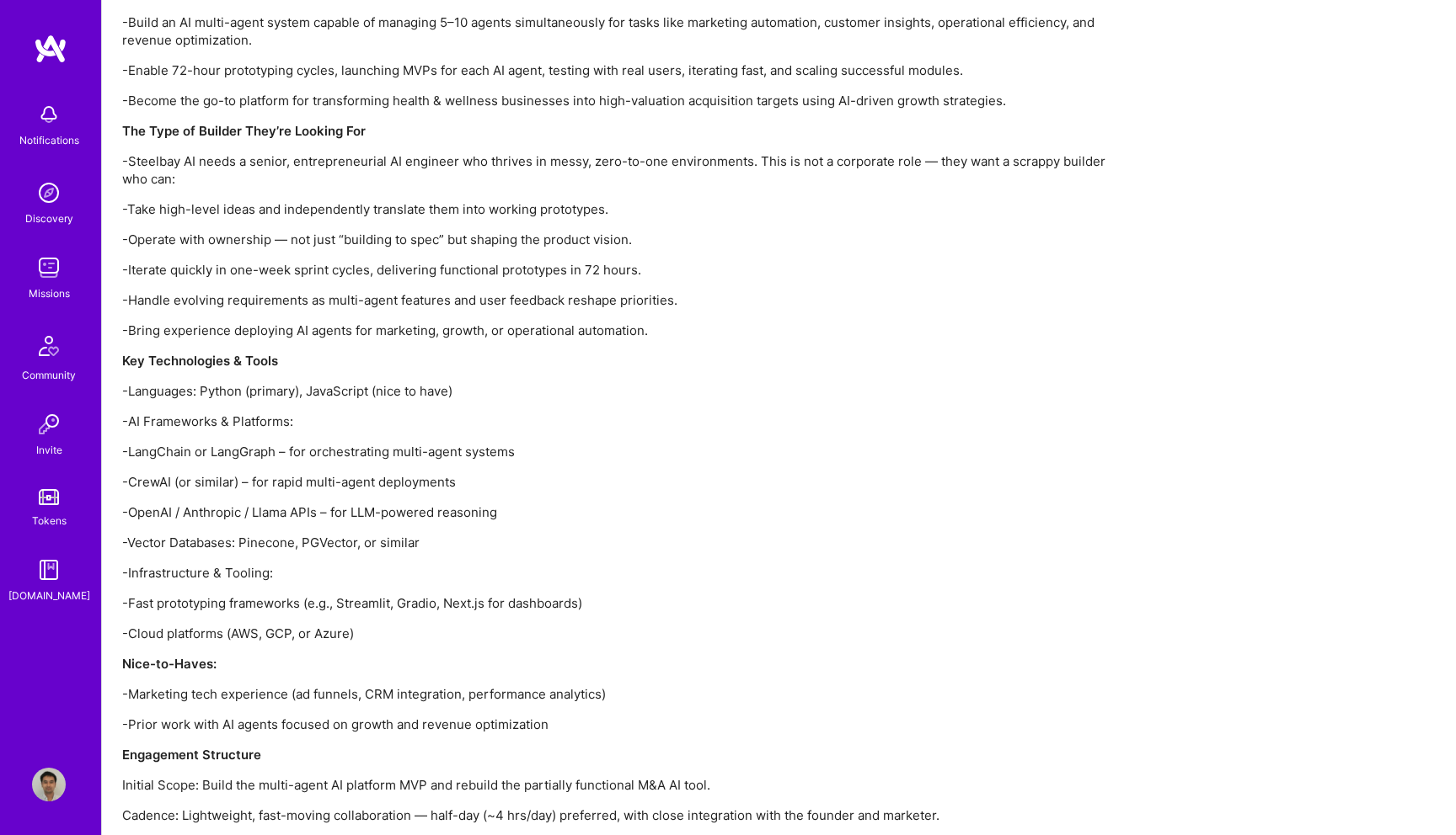
scroll to position [1587, 0]
